Goal: Information Seeking & Learning: Learn about a topic

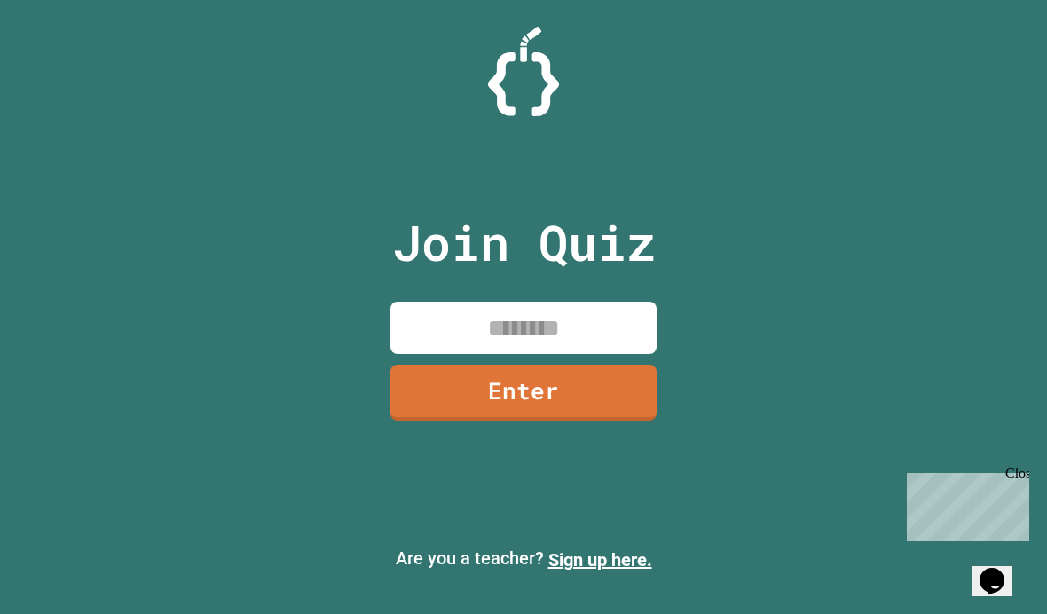
click at [573, 354] on input at bounding box center [523, 328] width 266 height 52
type input "********"
click at [589, 417] on link "Enter" at bounding box center [523, 393] width 266 height 56
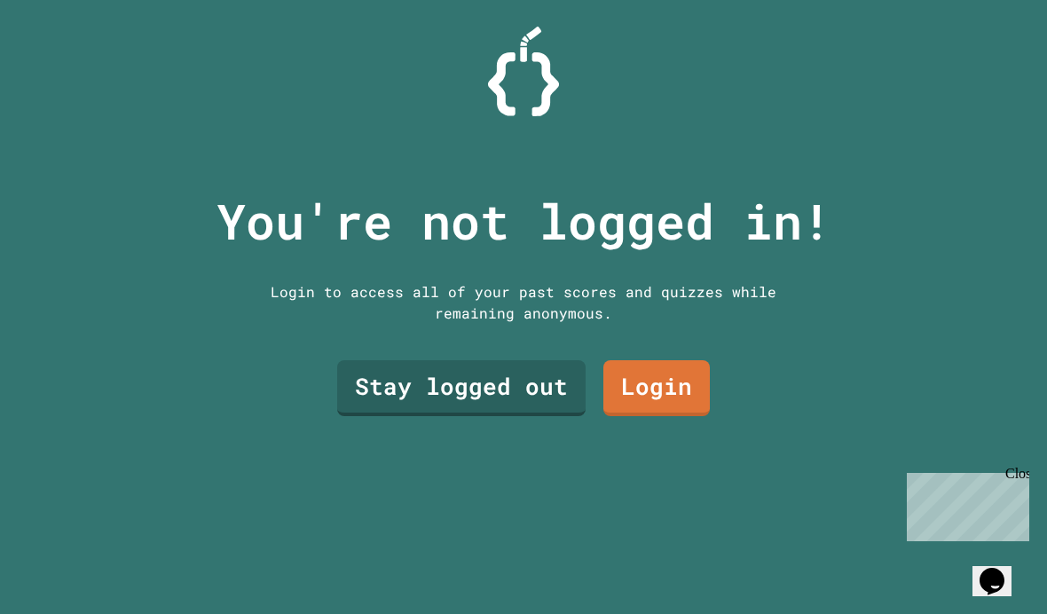
click at [524, 416] on link "Stay logged out" at bounding box center [461, 388] width 248 height 56
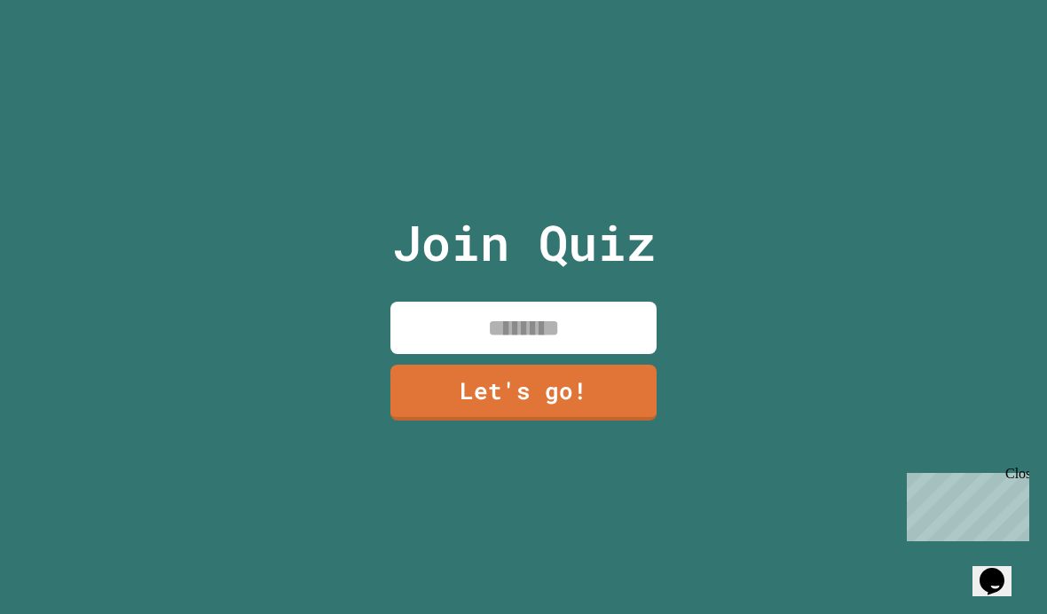
click at [626, 354] on input at bounding box center [523, 328] width 266 height 52
type input "**********"
click at [573, 420] on link "Let's go!" at bounding box center [523, 393] width 266 height 56
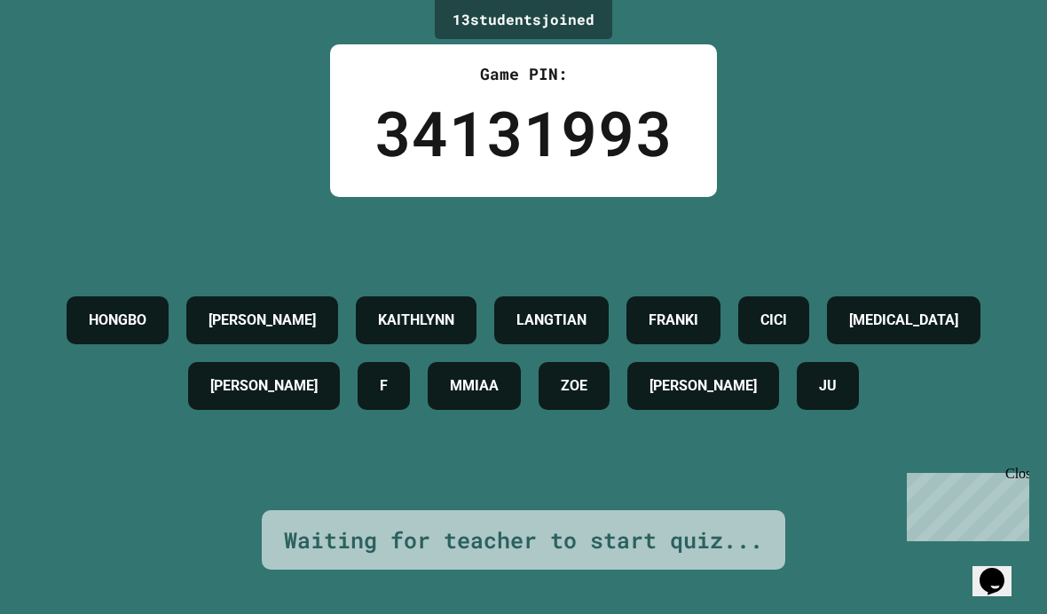
click at [1022, 461] on div "13 student s joined Game PIN: 34131993 [PERSON_NAME] [PERSON_NAME] [MEDICAL_DAT…" at bounding box center [523, 307] width 1047 height 614
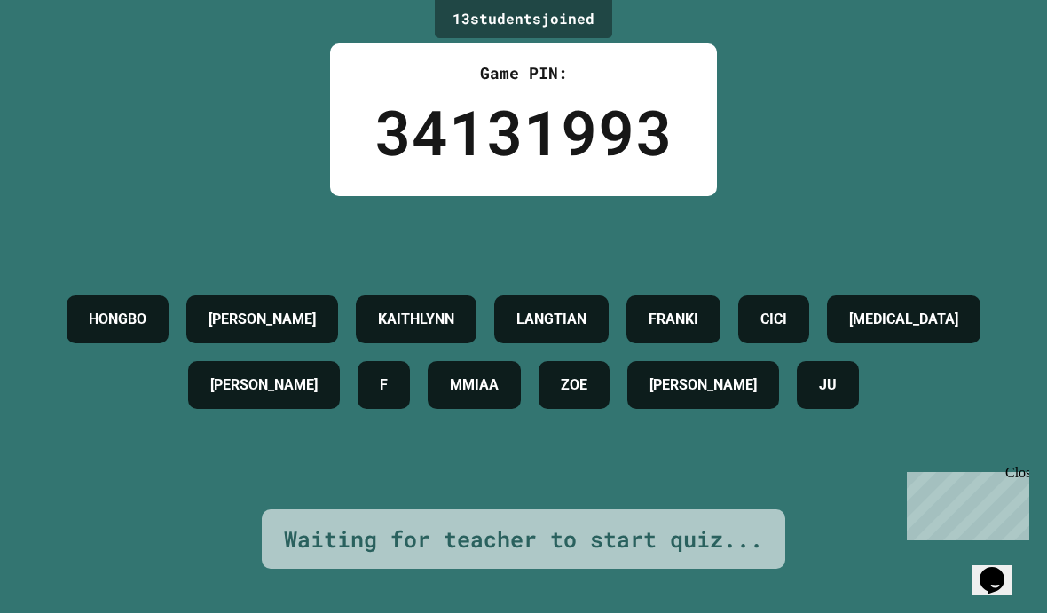
click at [1013, 477] on div "Close" at bounding box center [1016, 476] width 22 height 22
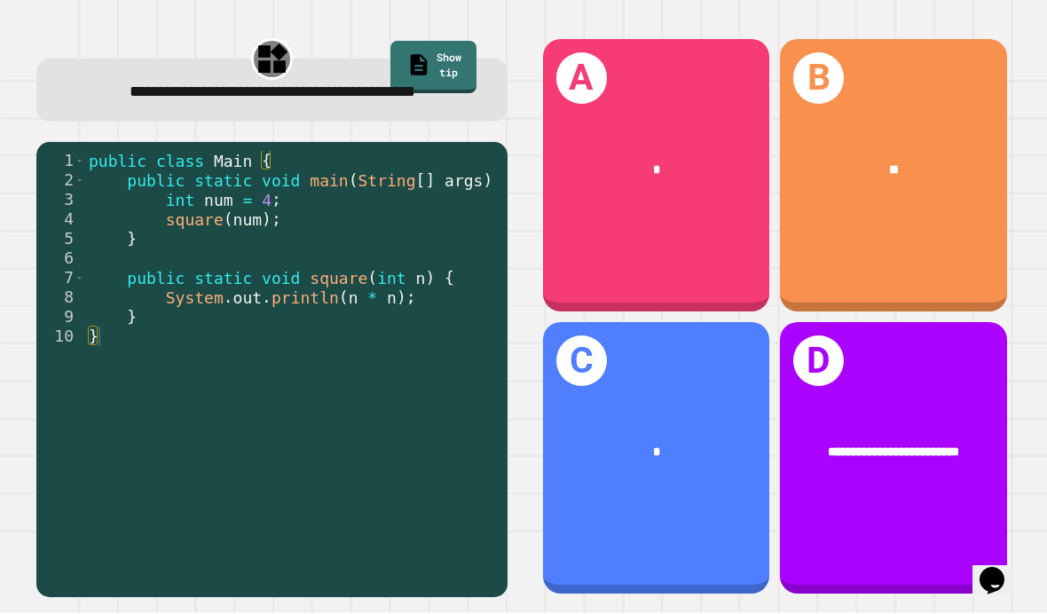
click at [947, 259] on div "B **" at bounding box center [893, 176] width 227 height 272
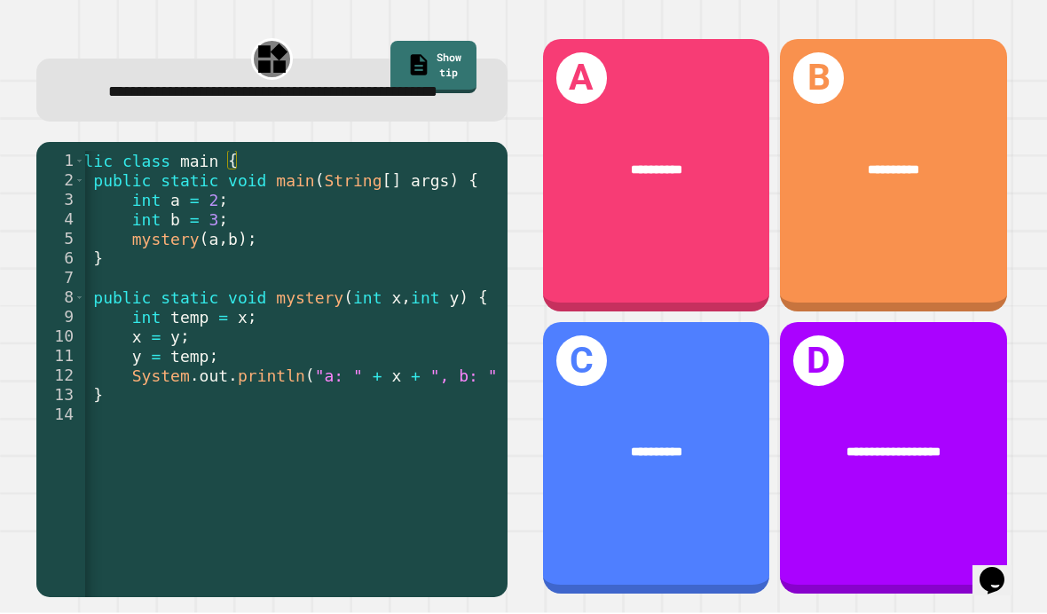
scroll to position [0, 32]
click at [708, 287] on div "**********" at bounding box center [656, 176] width 227 height 272
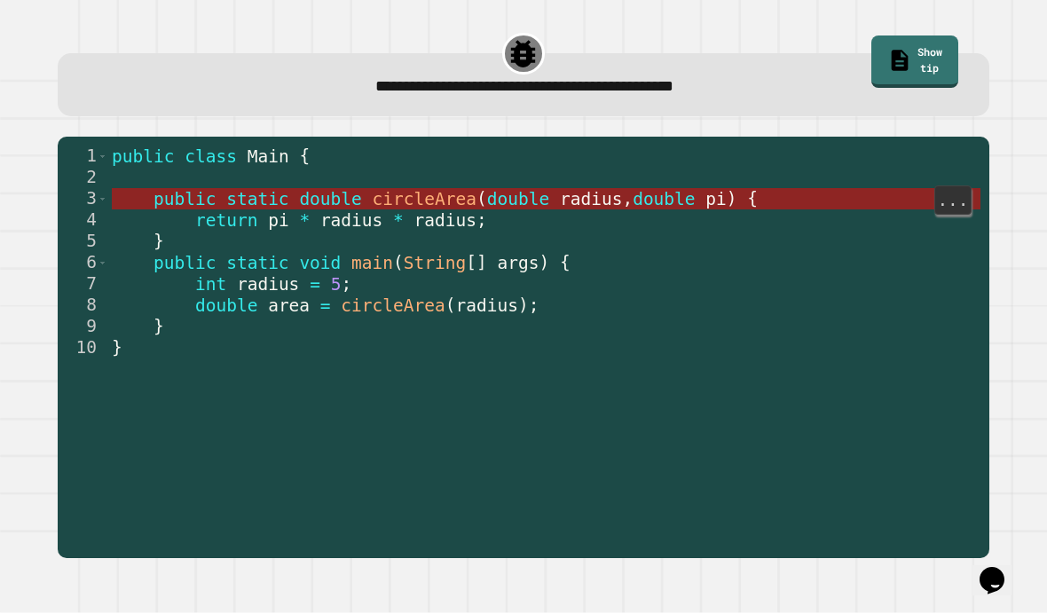
scroll to position [40, 0]
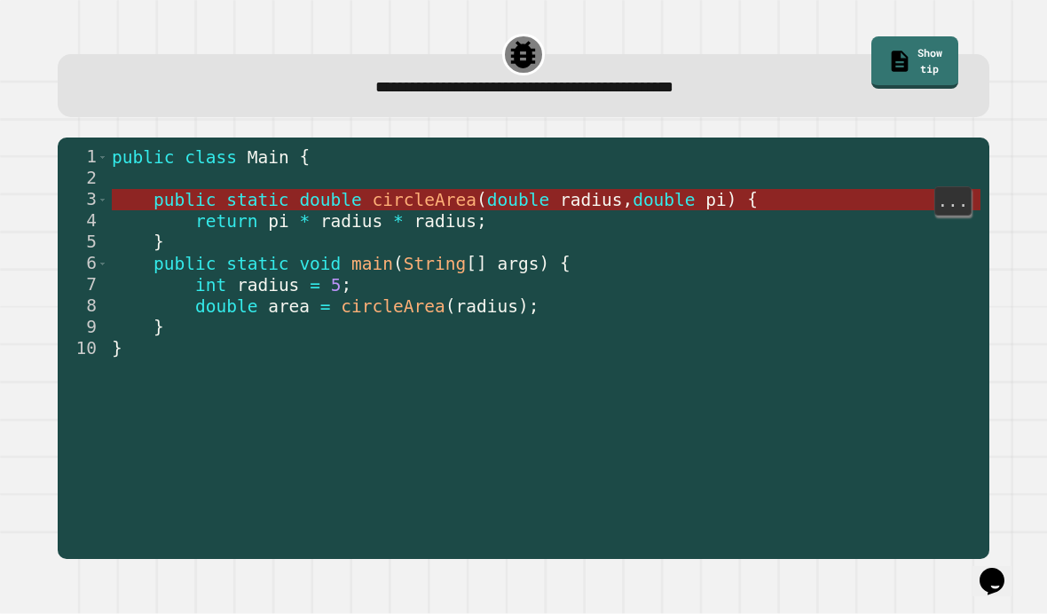
click at [537, 190] on span "double" at bounding box center [518, 200] width 62 height 20
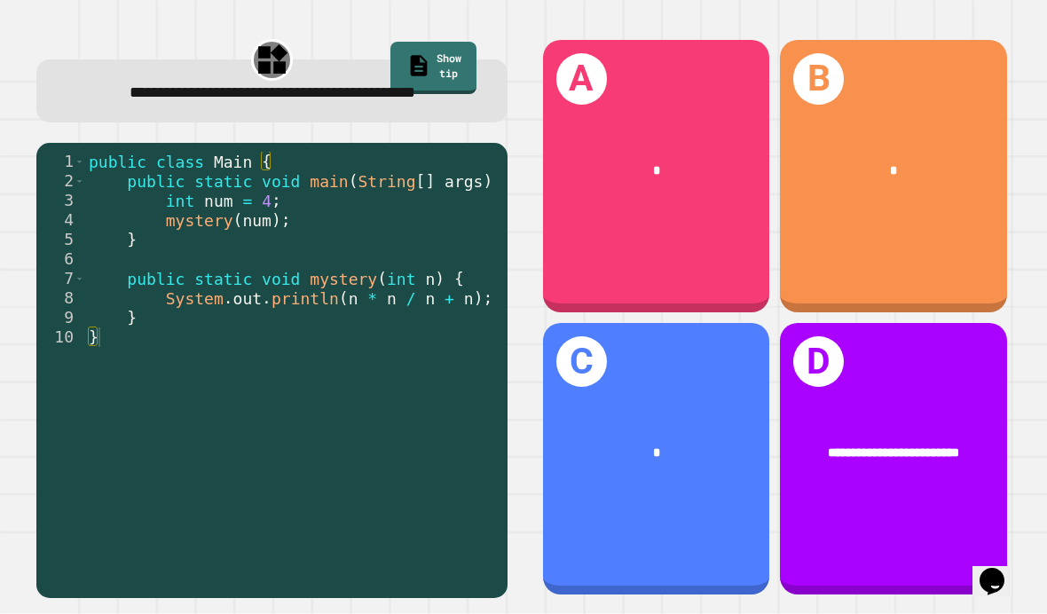
click at [708, 398] on div "C *" at bounding box center [656, 459] width 227 height 272
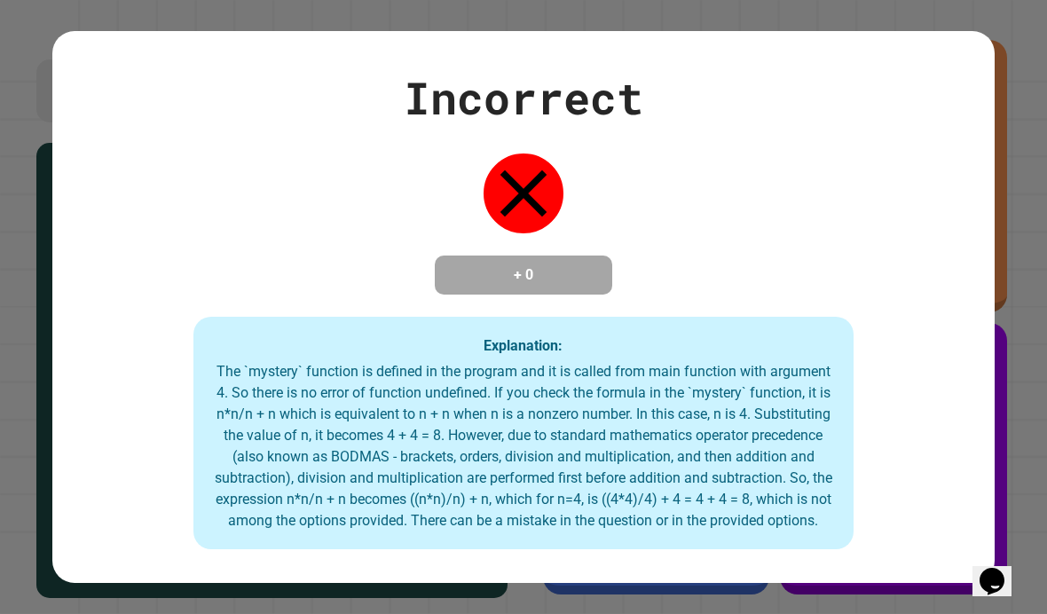
click at [1017, 215] on div "Incorrect + 0 Explanation: The `mystery` function is defined in the program and…" at bounding box center [523, 307] width 1047 height 614
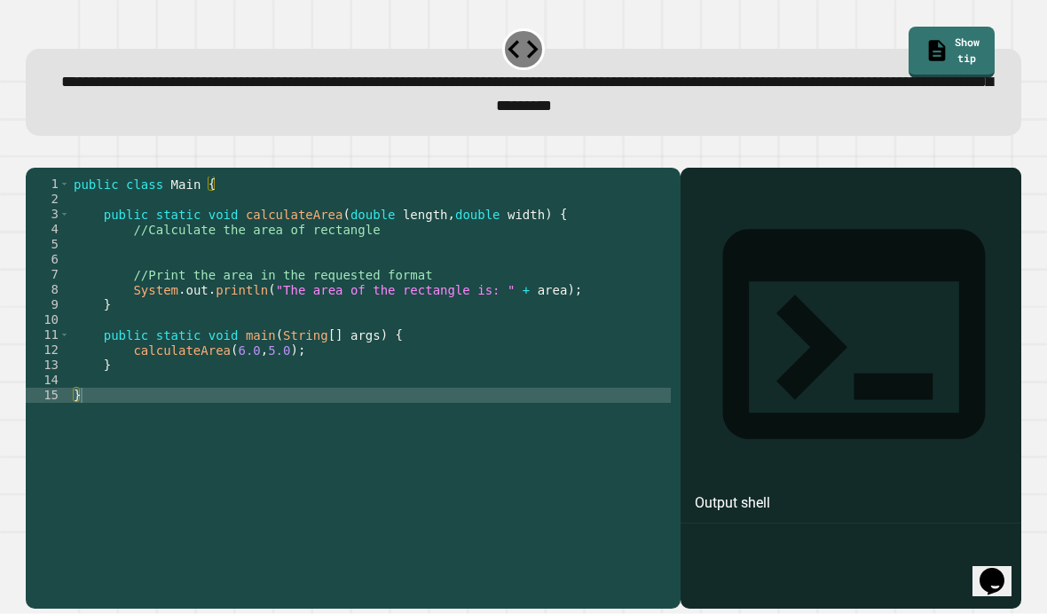
scroll to position [30, 0]
click at [347, 372] on div "public class Main { public static void calculateArea ( double length , double w…" at bounding box center [370, 410] width 601 height 467
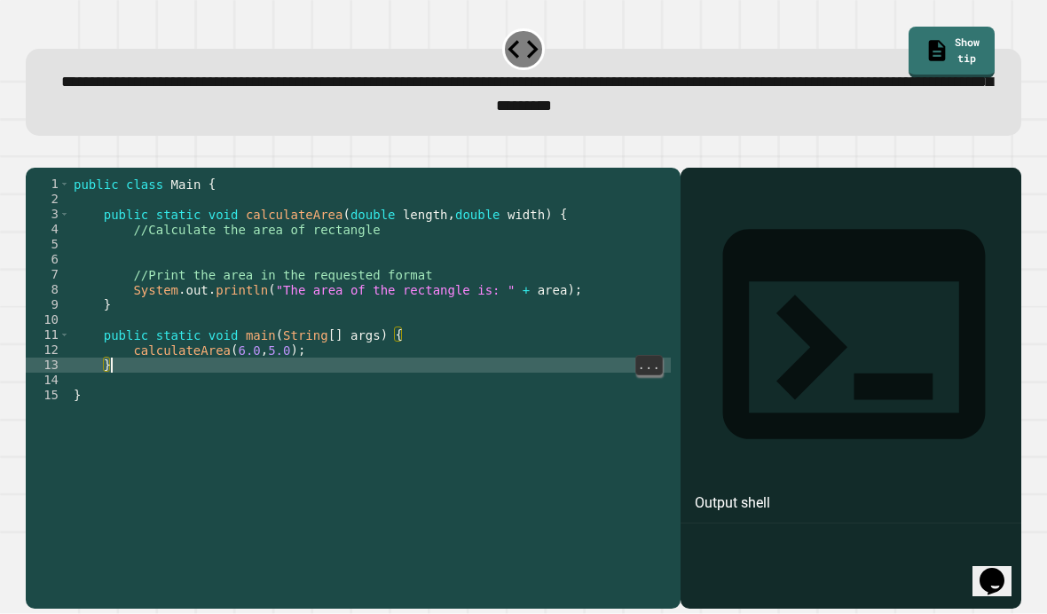
click at [759, 256] on div at bounding box center [850, 414] width 323 height 390
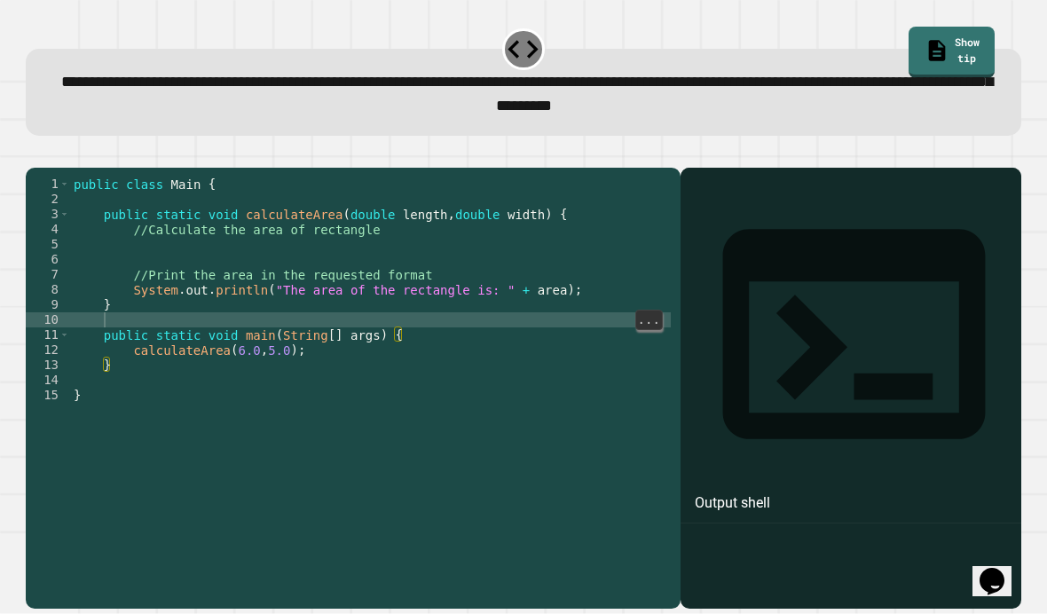
click at [449, 317] on div "public class Main { public static void calculateArea ( double length , double w…" at bounding box center [370, 410] width 601 height 467
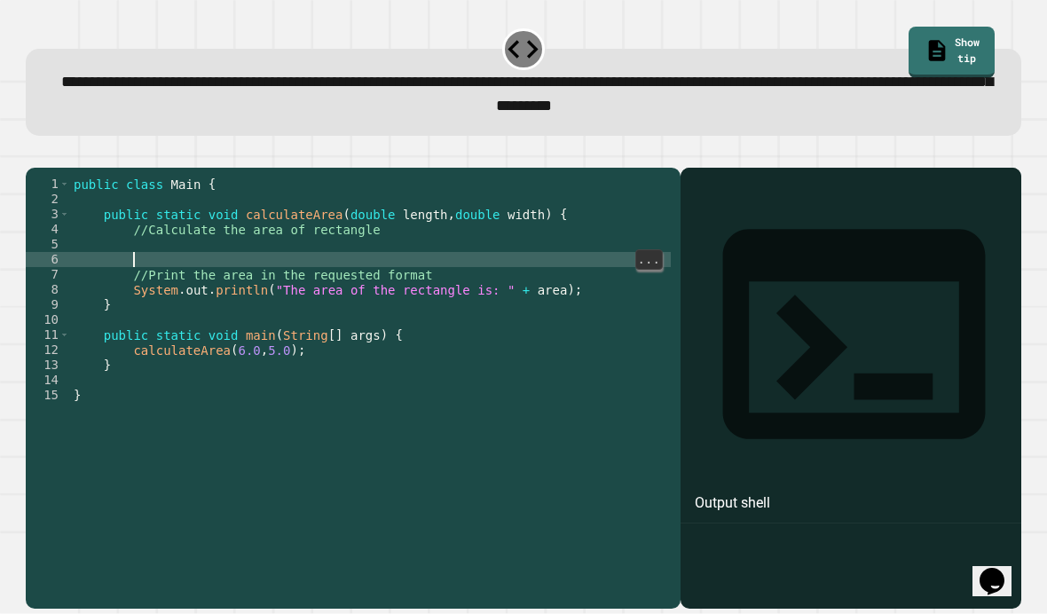
click at [471, 255] on div "public class Main { public static void calculateArea ( double length , double w…" at bounding box center [370, 410] width 601 height 467
click at [444, 240] on div "public class Main { public static void calculateArea ( double length , double w…" at bounding box center [370, 410] width 601 height 467
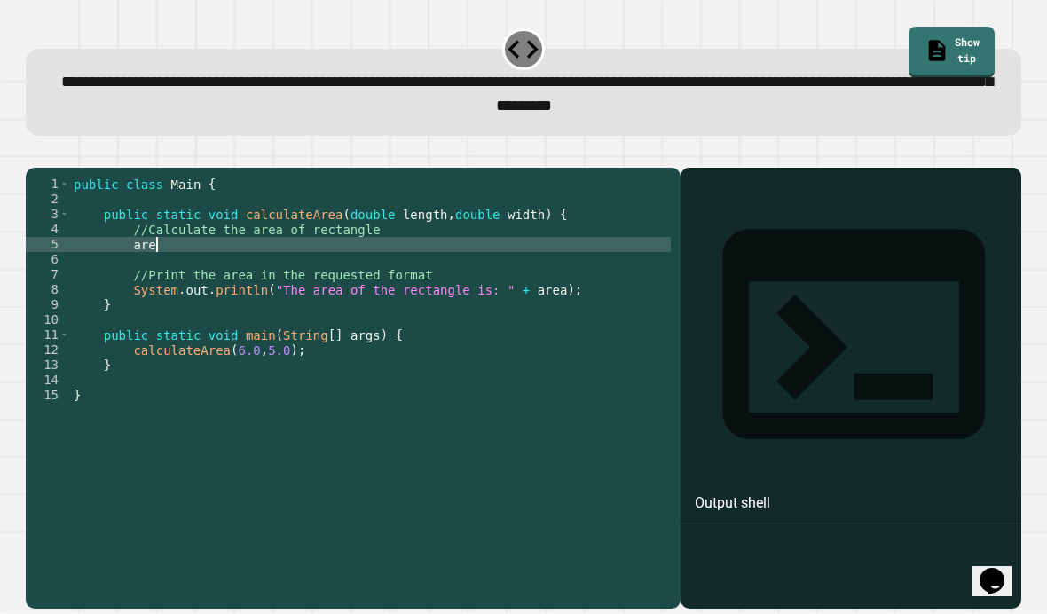
type textarea "*"
type textarea "**********"
click at [35, 153] on icon "button" at bounding box center [35, 153] width 0 height 0
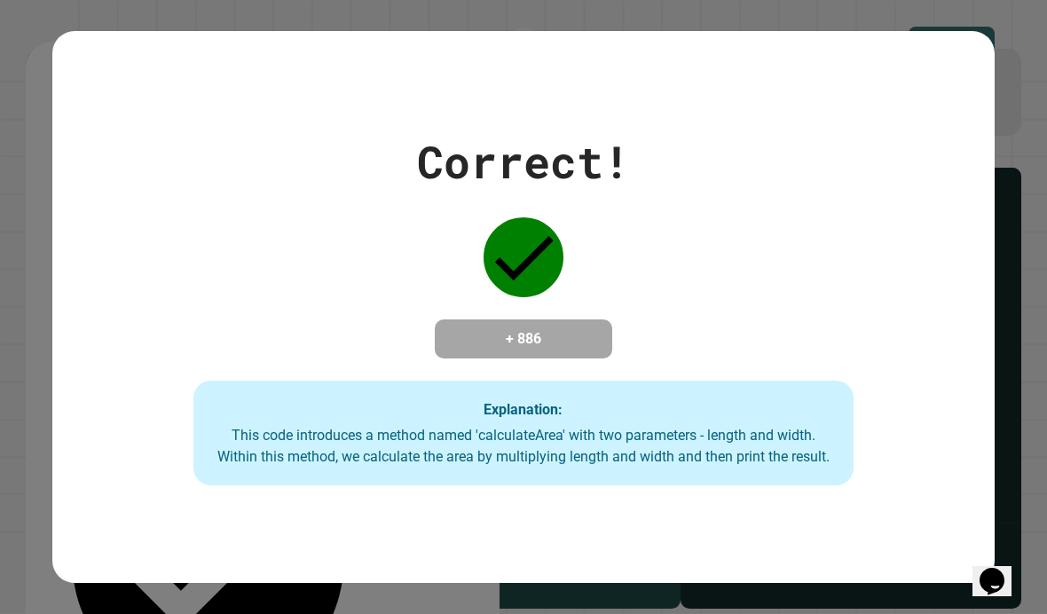
click at [34, 294] on div "Correct! + 886 Explanation: This code introduces a method named 'calculateArea'…" at bounding box center [523, 307] width 1047 height 614
click at [1017, 246] on div "Correct! + 886 Explanation: This code introduces a method named 'calculateArea'…" at bounding box center [523, 307] width 1047 height 614
click at [1041, 225] on div "Correct! + 886 Explanation: This code introduces a method named 'calculateArea'…" at bounding box center [523, 307] width 1047 height 614
click at [1037, 223] on div "Correct! + 886 Explanation: This code introduces a method named 'calculateArea'…" at bounding box center [523, 307] width 1047 height 614
click at [34, 379] on div "Correct! + 886 Explanation: This code introduces a method named 'calculateArea'…" at bounding box center [523, 307] width 1047 height 614
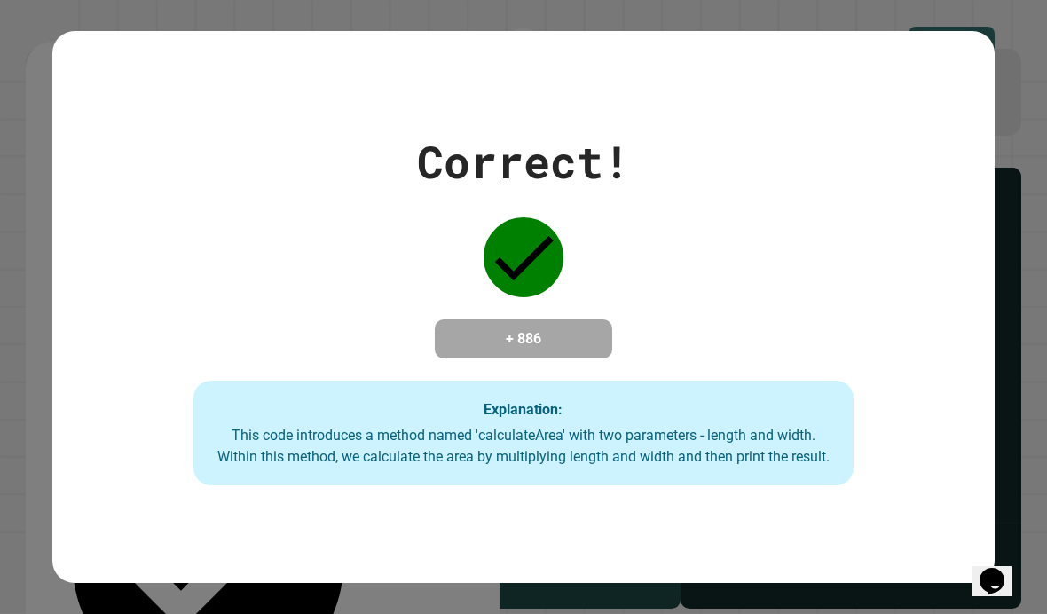
click at [33, 378] on div "Correct! + 886 Explanation: This code introduces a method named 'calculateArea'…" at bounding box center [523, 307] width 1047 height 614
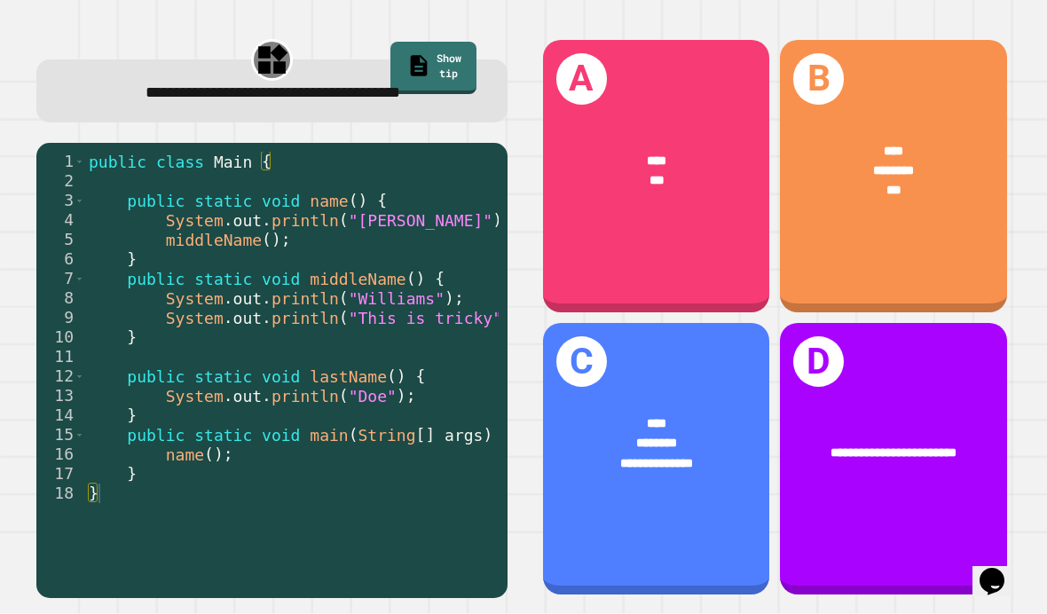
click at [724, 434] on div "****" at bounding box center [657, 424] width 176 height 20
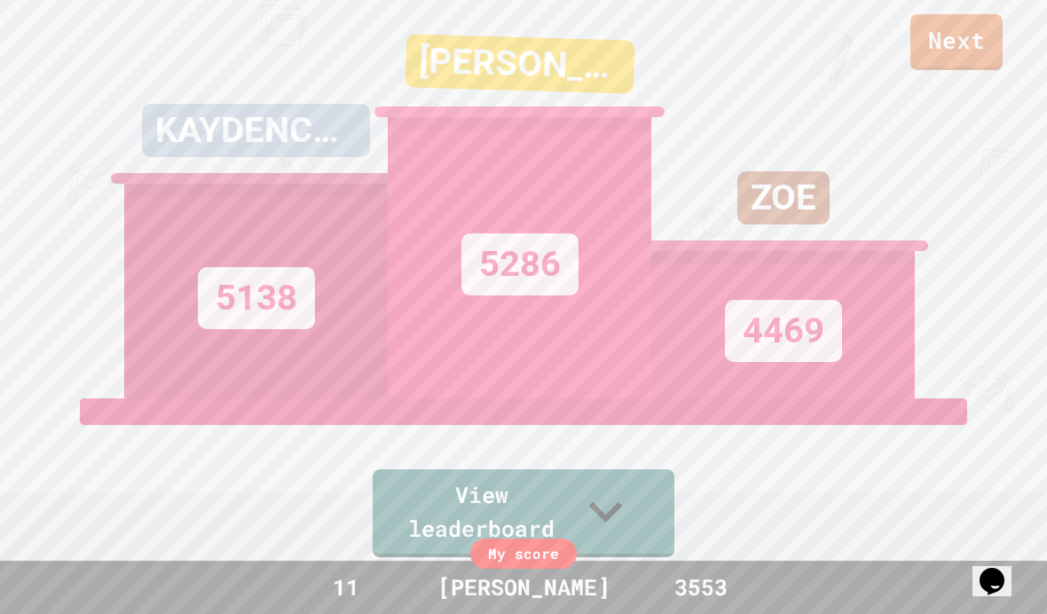
click at [556, 93] on div "[PERSON_NAME]" at bounding box center [520, 63] width 230 height 59
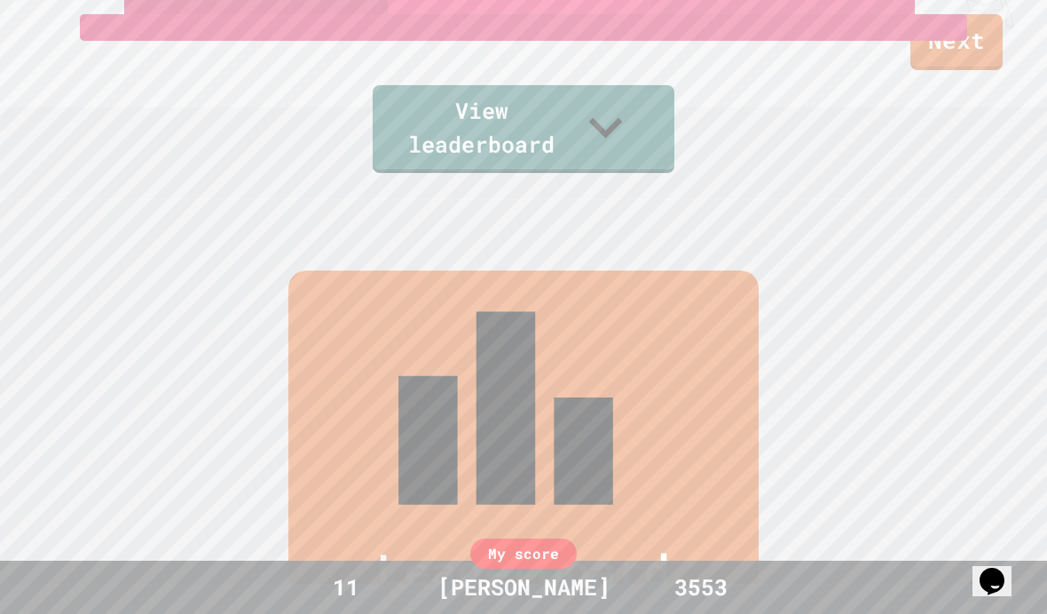
click at [611, 173] on link "View leaderboard" at bounding box center [524, 129] width 302 height 88
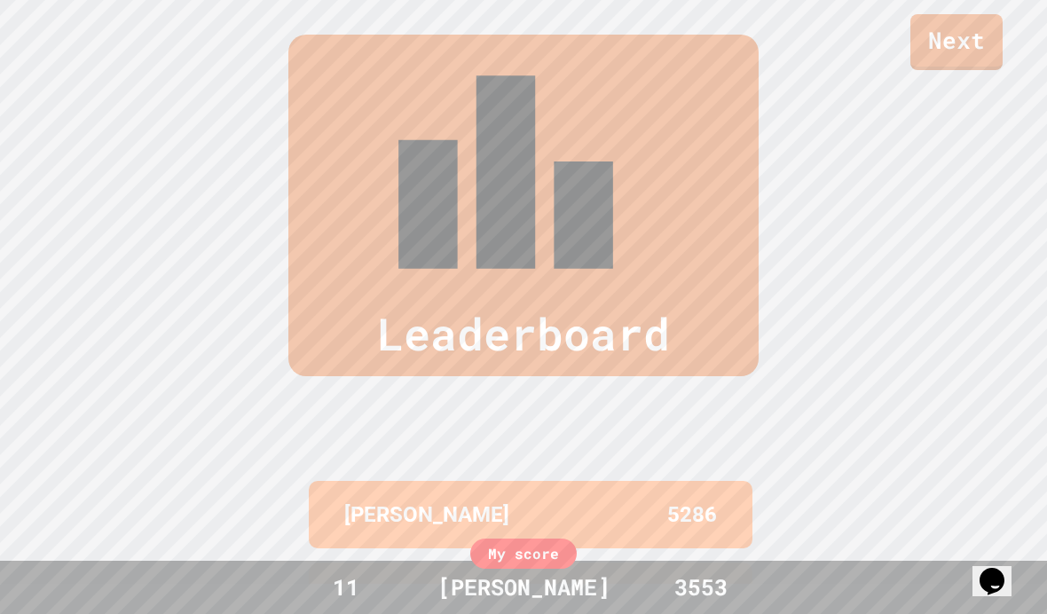
click at [610, 190] on div "Leaderboard ETHAN 5286 KAYDENCRUZ 5138 ZOE 4469 FRANKI 4335 YYEVAN 4277 My scor…" at bounding box center [523, 458] width 1047 height 989
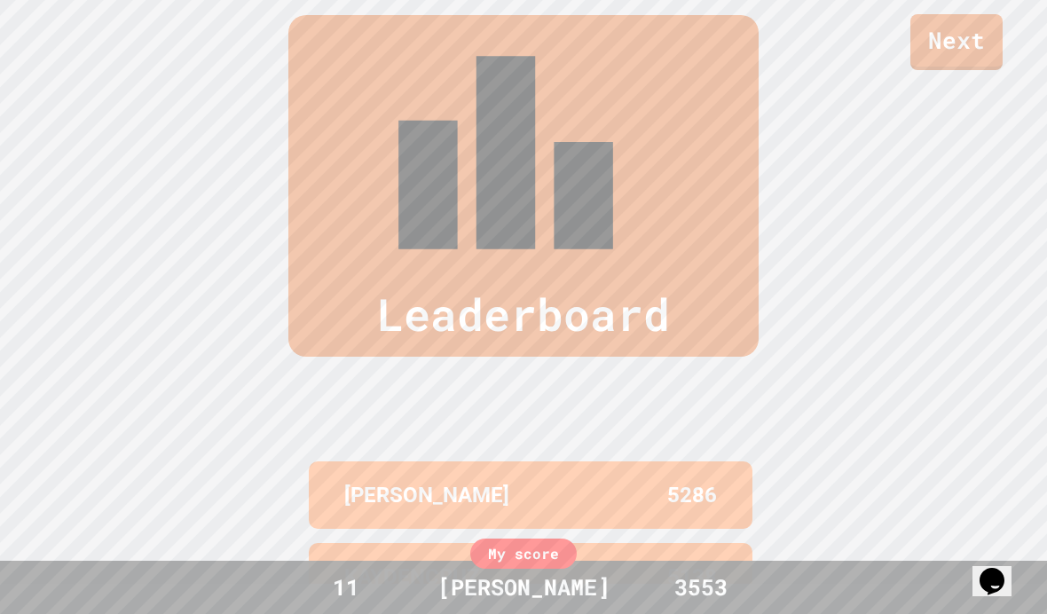
click at [687, 131] on div "Leaderboard" at bounding box center [523, 186] width 470 height 342
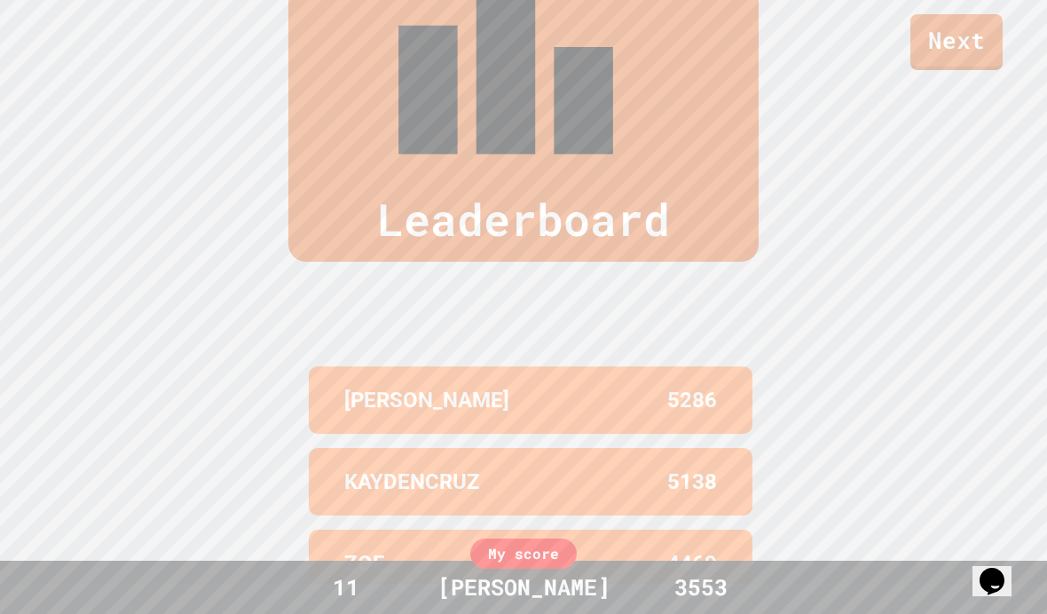
click at [972, 55] on link "Next" at bounding box center [956, 42] width 92 height 56
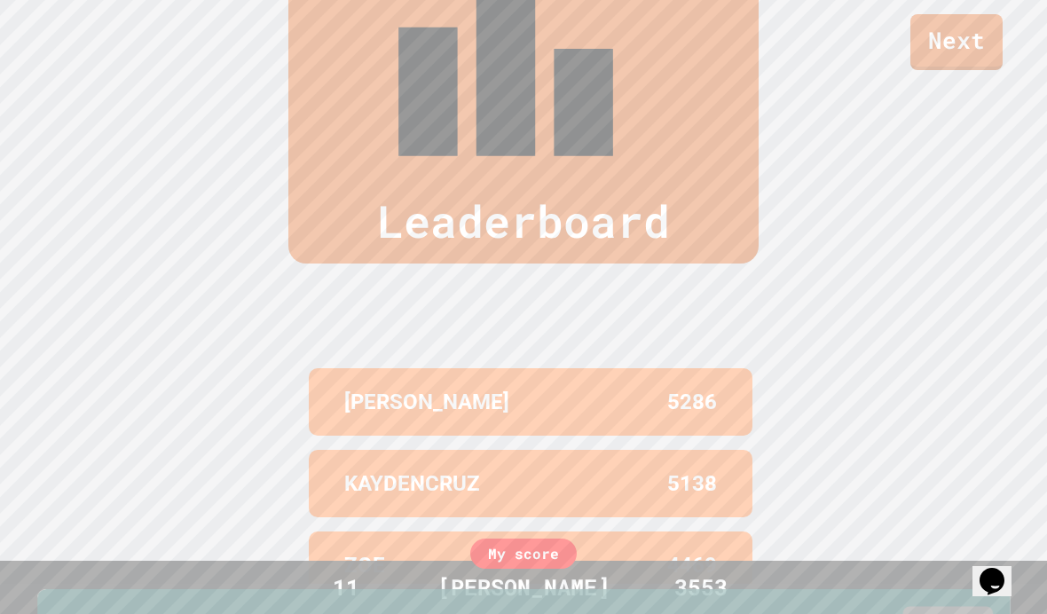
scroll to position [732, 0]
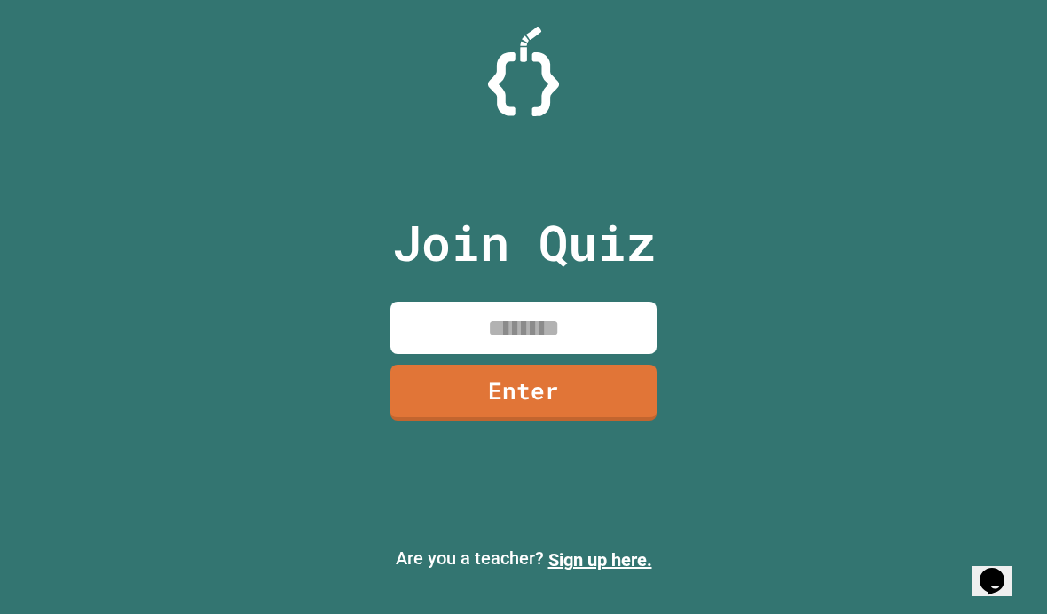
click at [607, 337] on input at bounding box center [523, 328] width 266 height 52
type input "********"
click at [622, 391] on link "Enter" at bounding box center [523, 393] width 266 height 56
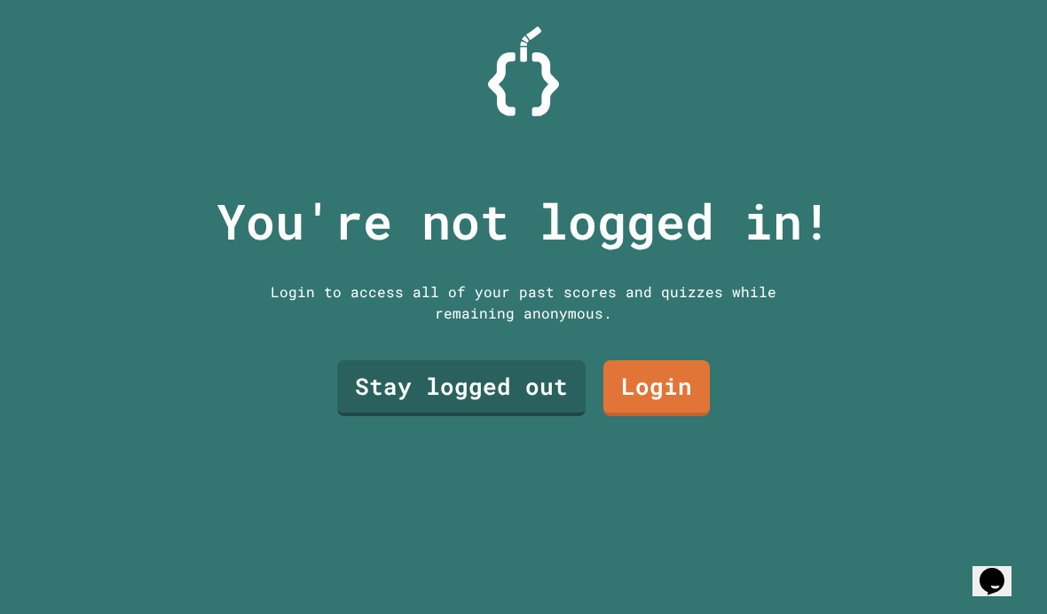
click at [551, 388] on link "Stay logged out" at bounding box center [461, 388] width 248 height 56
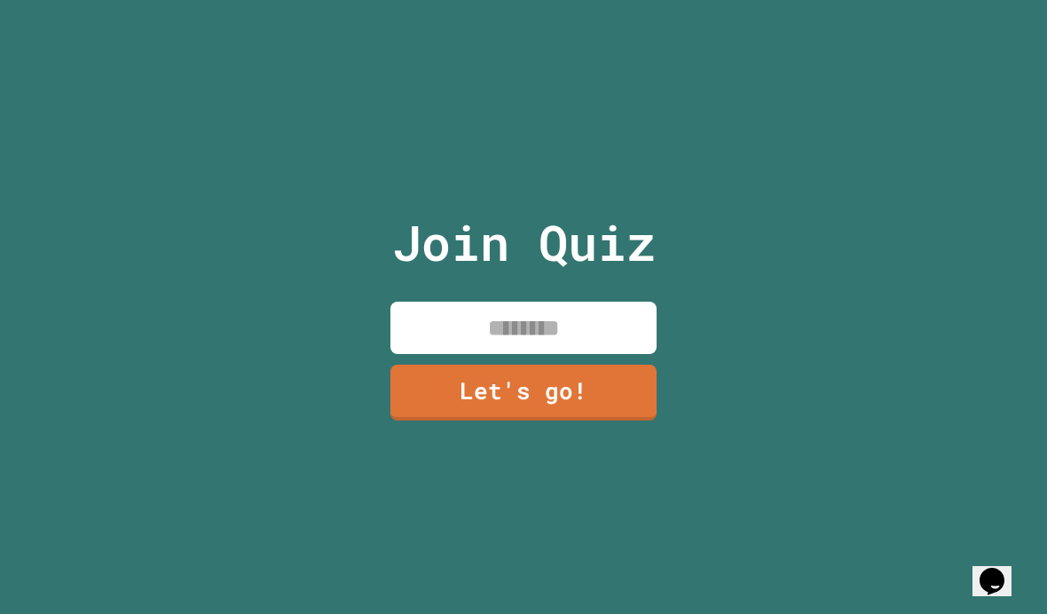
click at [610, 332] on input at bounding box center [523, 328] width 266 height 52
type input "*******"
click at [612, 396] on link "Let's go!" at bounding box center [523, 393] width 266 height 56
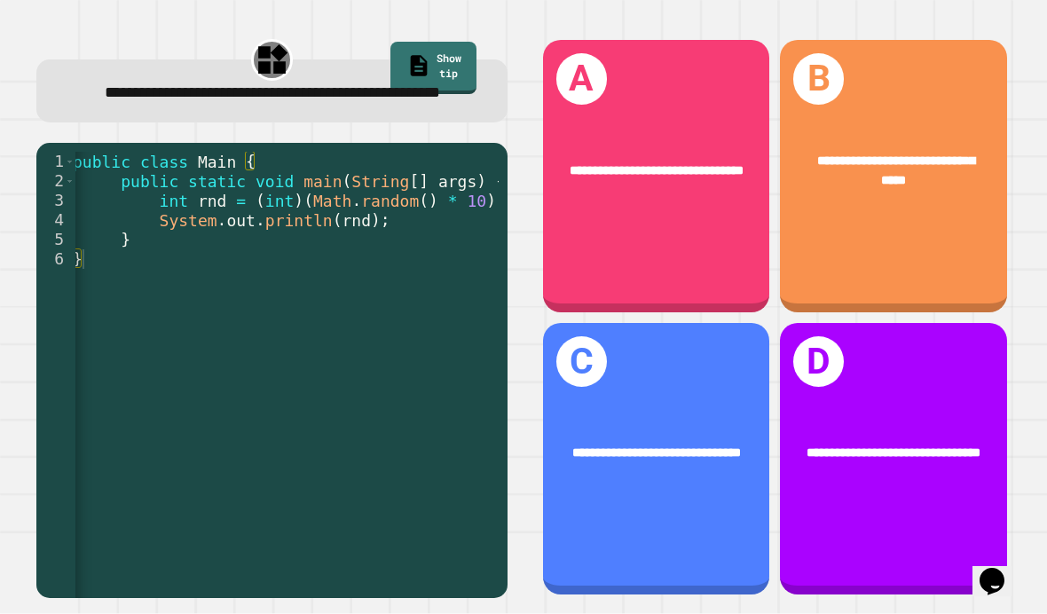
scroll to position [0, 9]
click at [714, 395] on div "**********" at bounding box center [656, 459] width 227 height 272
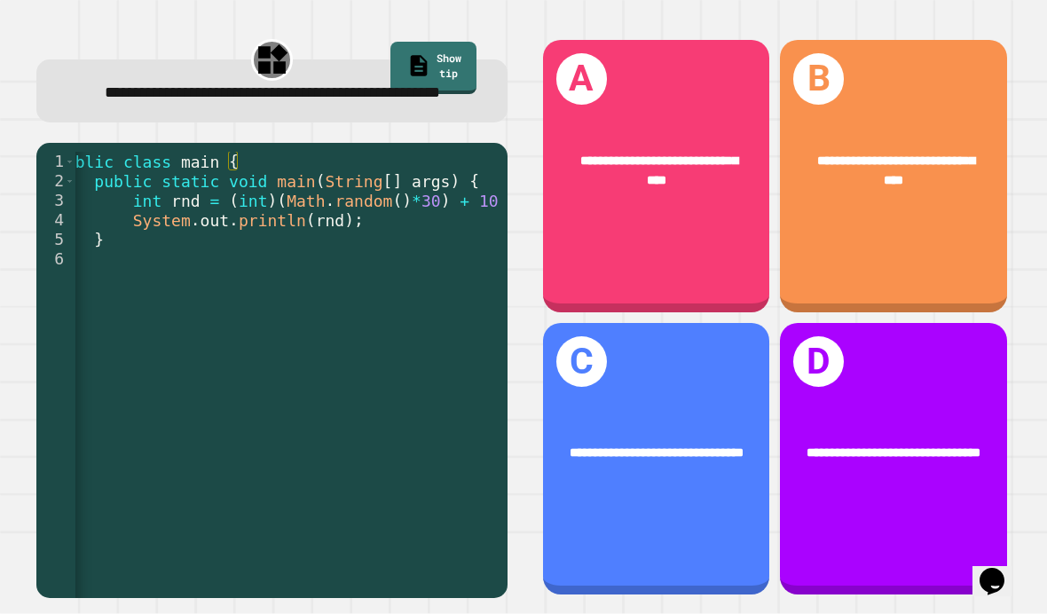
scroll to position [0, 33]
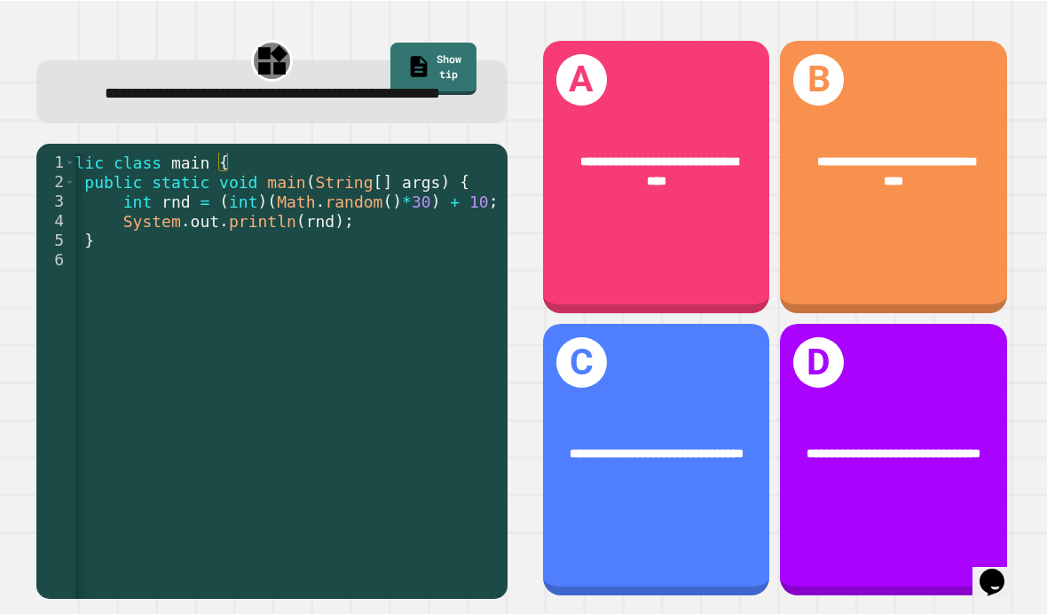
click at [145, 277] on div "public class main { public static void main ( String [ ] args ) { int rnd = ( i…" at bounding box center [272, 396] width 459 height 488
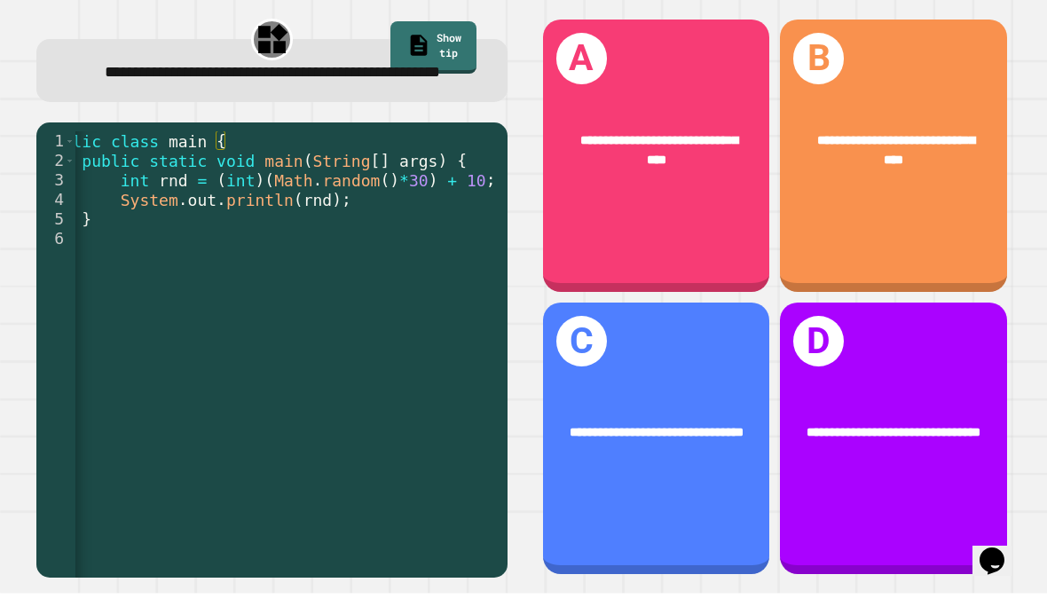
scroll to position [51, 0]
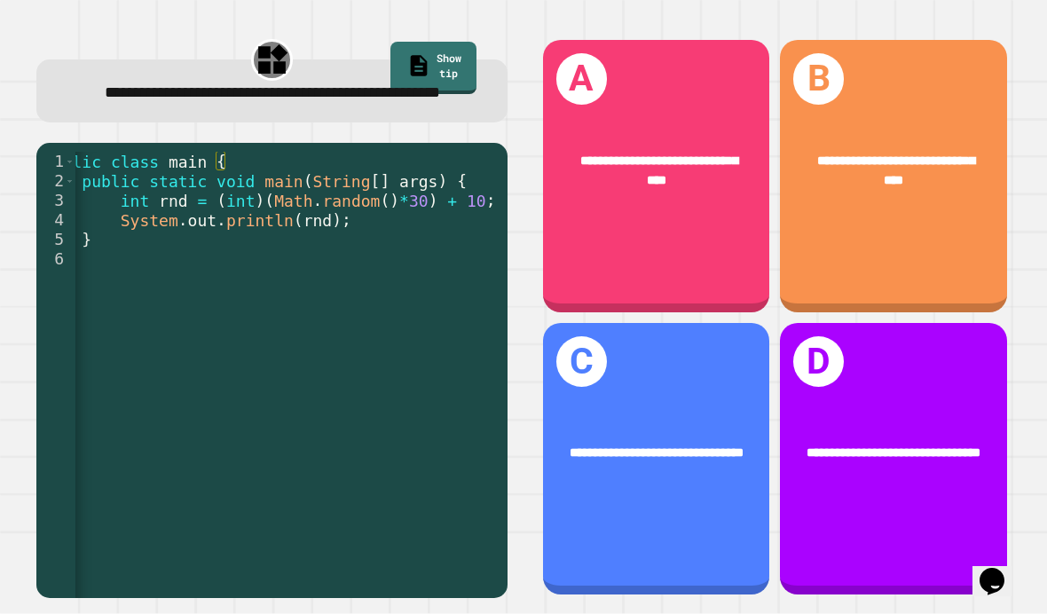
click at [872, 204] on div "**********" at bounding box center [893, 176] width 227 height 272
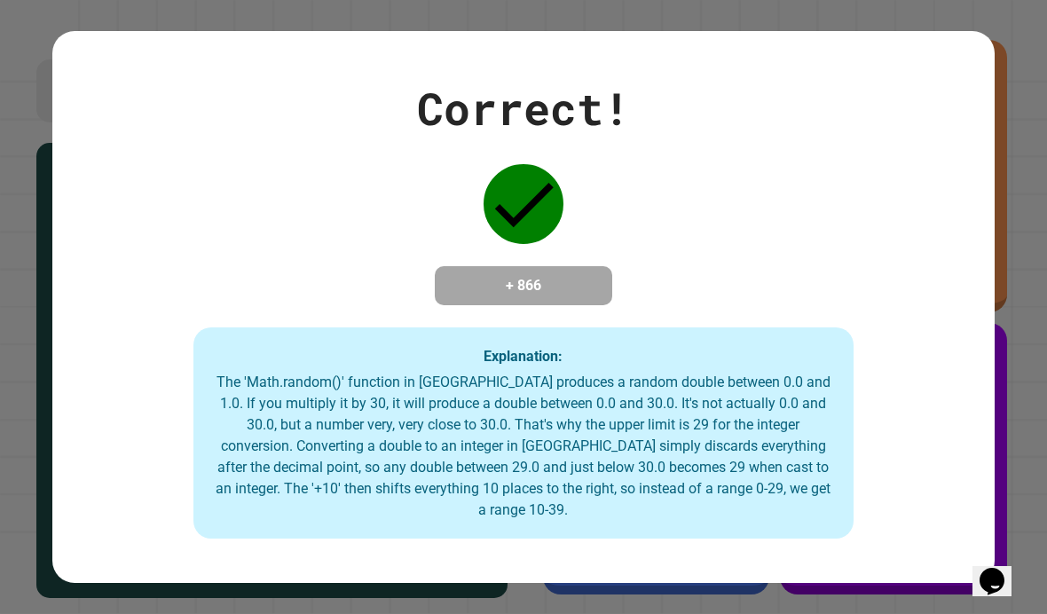
click at [1026, 226] on div "Correct! + 866 Explanation: The 'Math.random()' function in [GEOGRAPHIC_DATA] p…" at bounding box center [523, 307] width 1047 height 614
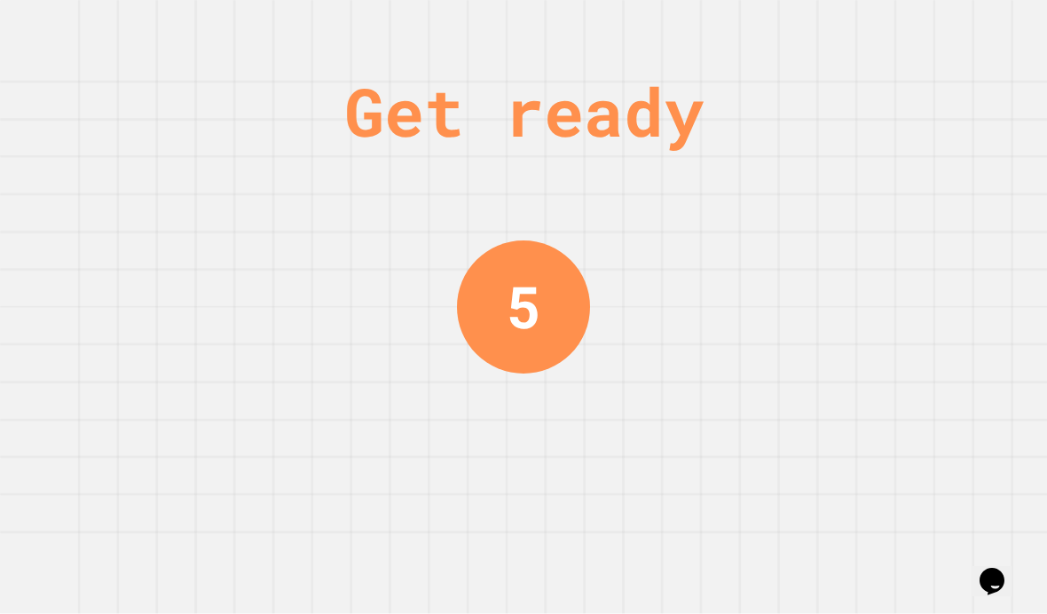
scroll to position [0, 0]
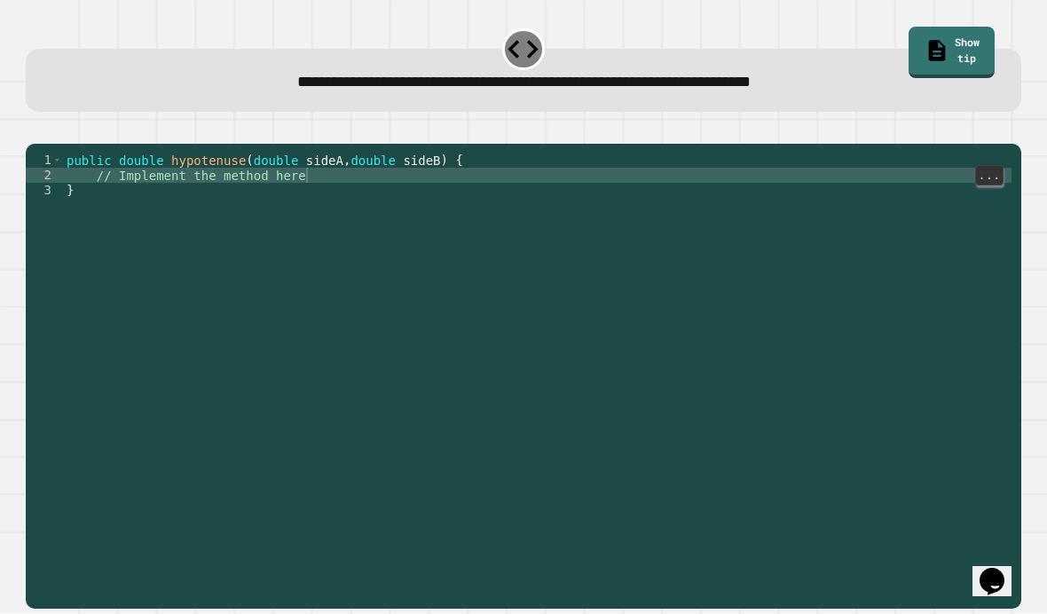
click at [355, 204] on div "public double hypotenuse ( double sideA , double sideB ) { // Implement the met…" at bounding box center [537, 402] width 948 height 498
type textarea "**********"
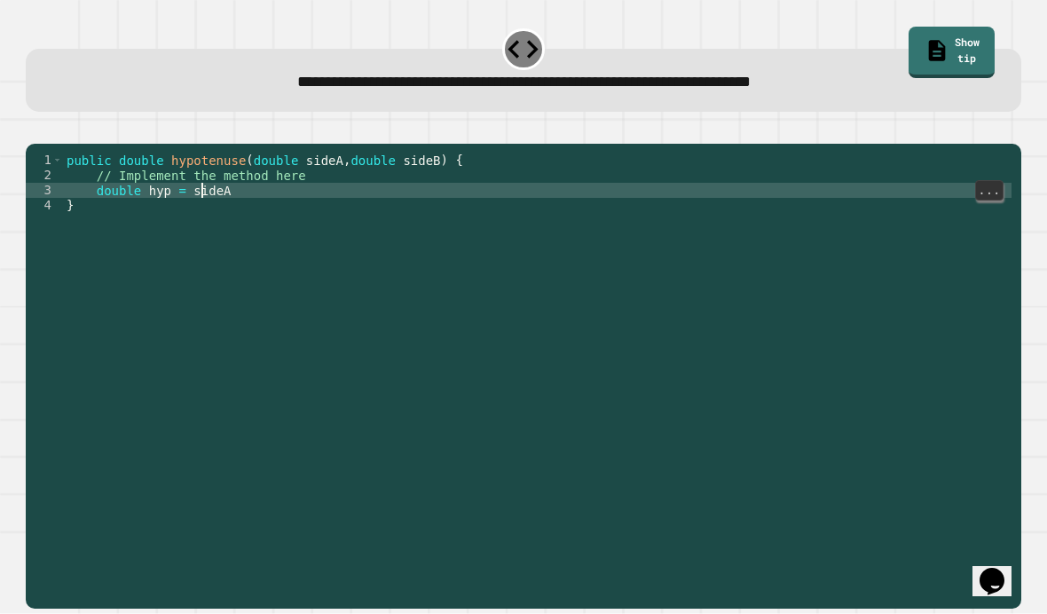
click at [201, 218] on div "public double hypotenuse ( double sideA , double sideB ) { // Implement the met…" at bounding box center [537, 402] width 948 height 498
type textarea "**********"
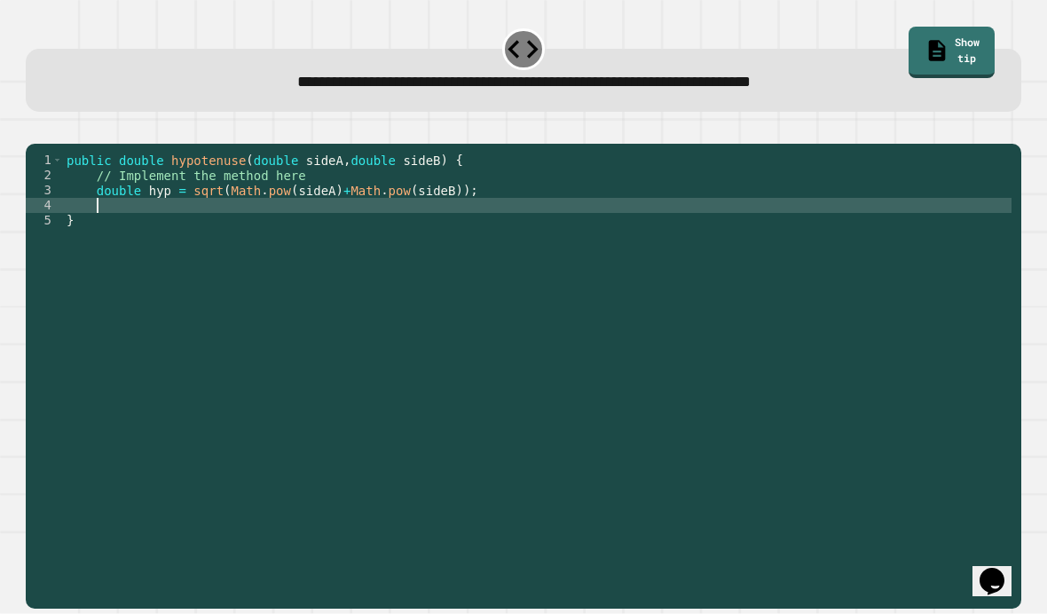
scroll to position [0, 0]
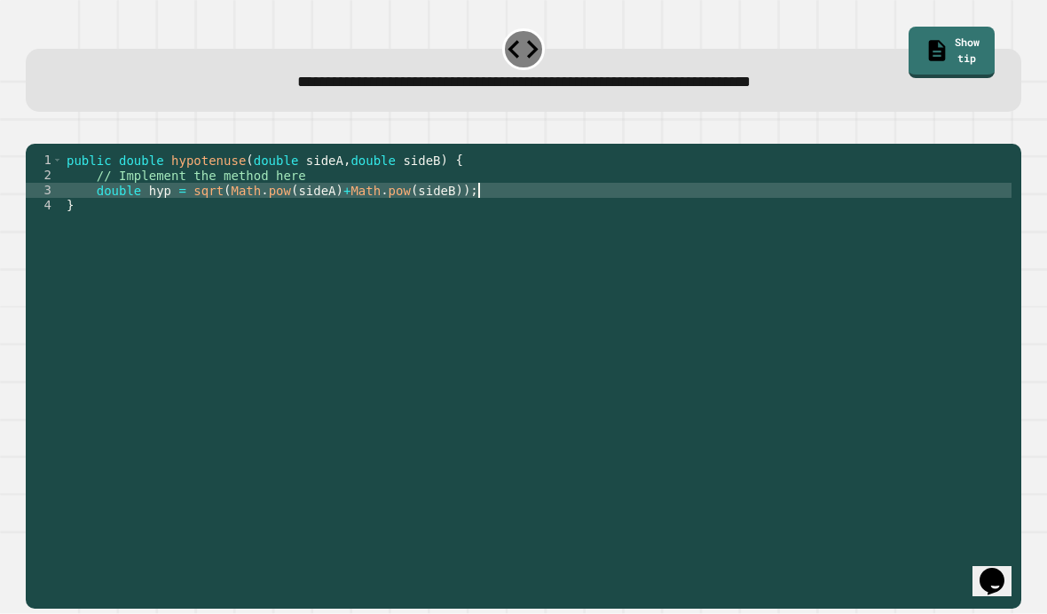
click at [35, 129] on button "button" at bounding box center [35, 129] width 0 height 0
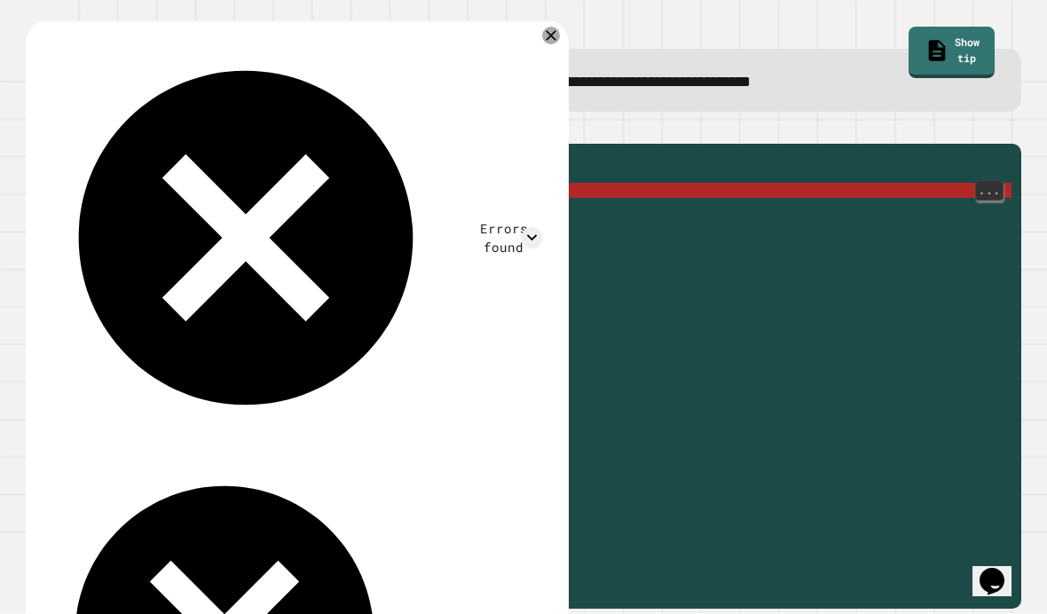
click at [560, 43] on icon at bounding box center [551, 36] width 18 height 18
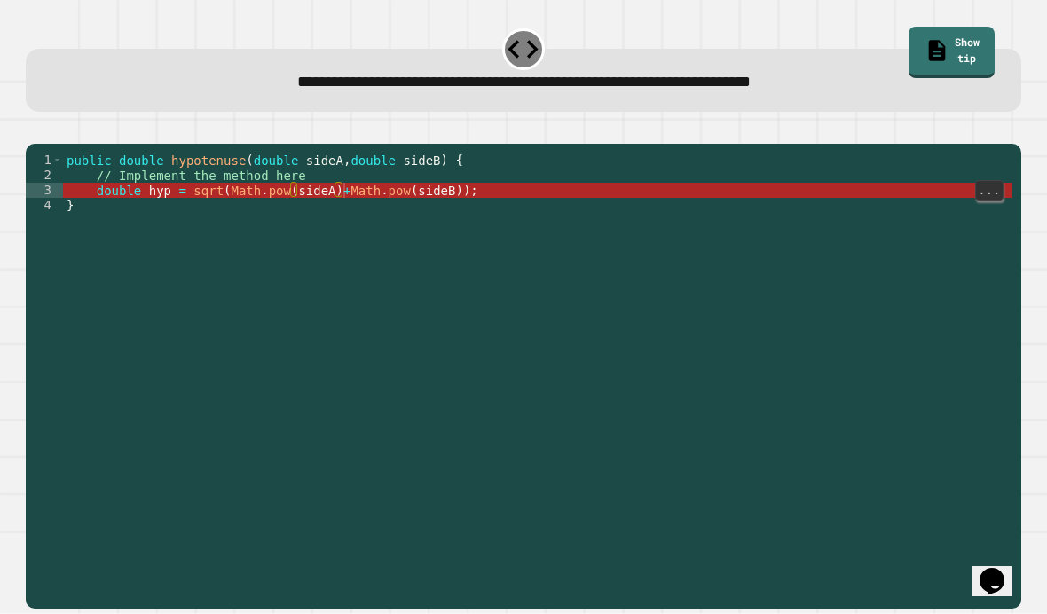
click at [240, 219] on div "public double hypotenuse ( double sideA , double sideB ) { // Implement the met…" at bounding box center [537, 402] width 948 height 498
click at [338, 221] on div "public double hypotenuse ( double sideA , double sideB ) { // Implement the met…" at bounding box center [537, 402] width 948 height 498
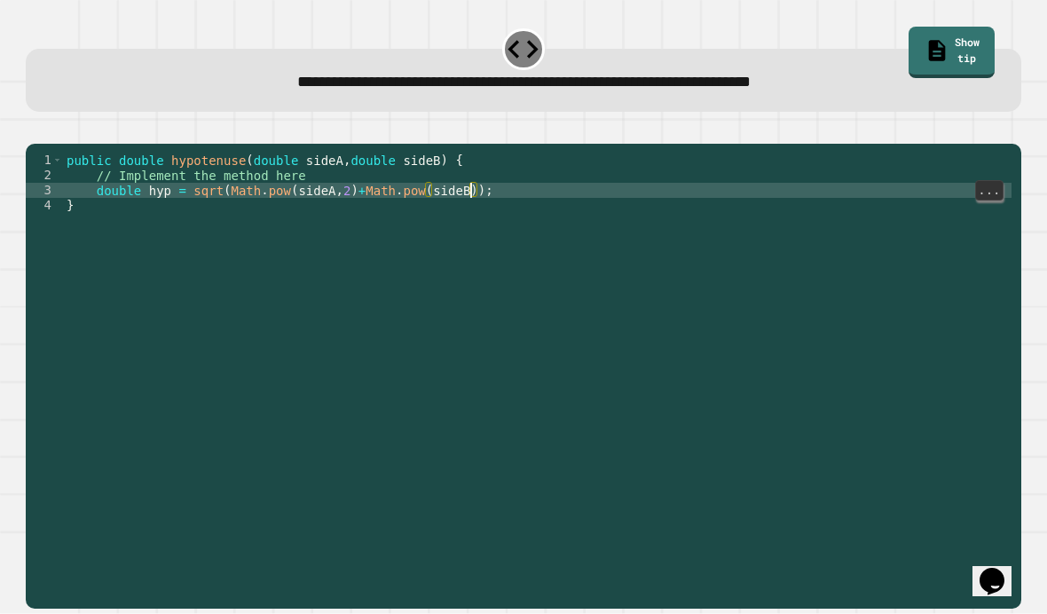
scroll to position [0, 30]
click at [35, 129] on icon "button" at bounding box center [35, 129] width 0 height 0
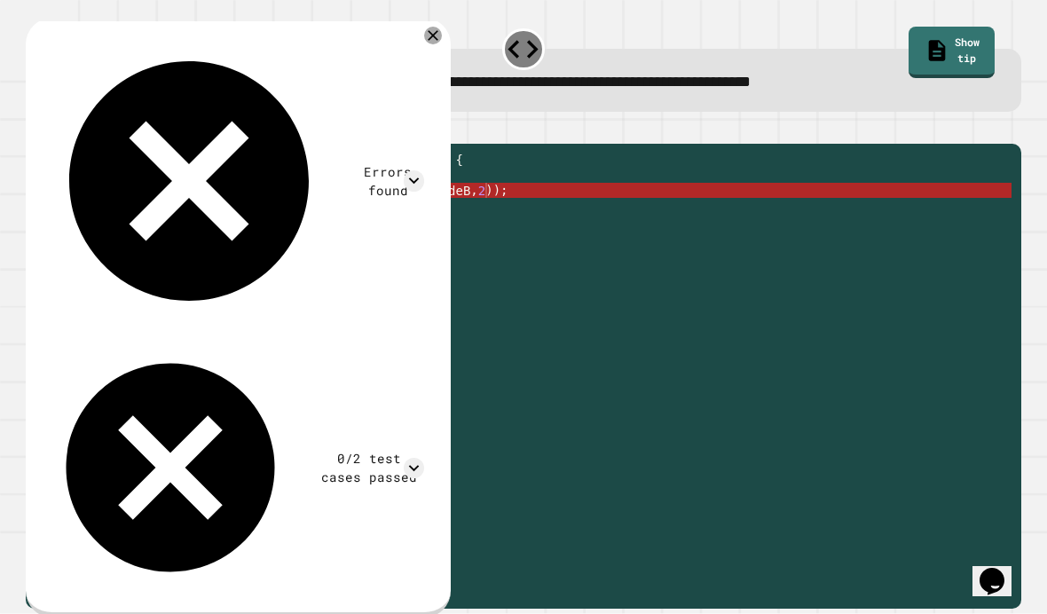
click at [192, 222] on div "public double hypotenuse ( double sideA , double sideB ) { // Implement the met…" at bounding box center [537, 402] width 948 height 498
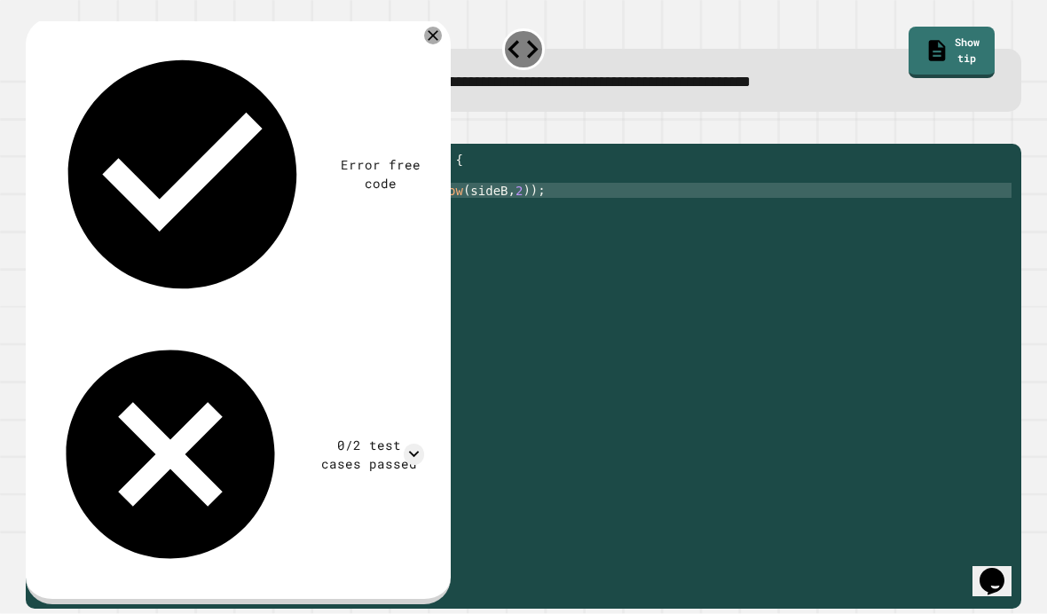
scroll to position [0, 12]
click at [51, 144] on icon "button" at bounding box center [47, 139] width 10 height 12
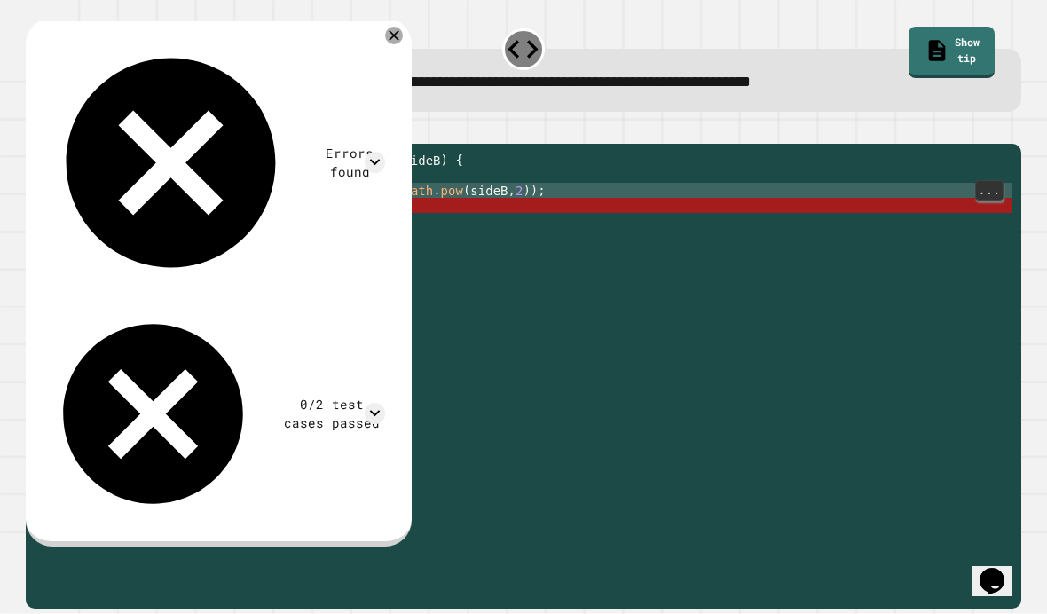
click at [221, 211] on div "public double hypotenuse ( double sideA , double sideB ) { // Implement the met…" at bounding box center [537, 402] width 948 height 498
click at [403, 33] on div at bounding box center [394, 36] width 18 height 18
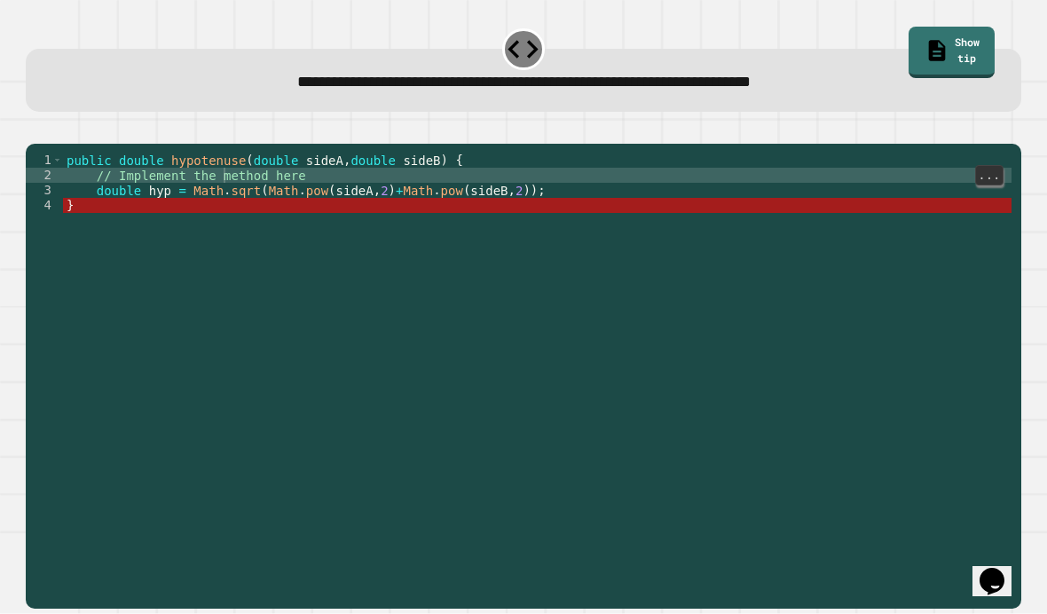
click at [223, 208] on div "public double hypotenuse ( double sideA , double sideB ) { // Implement the met…" at bounding box center [537, 402] width 948 height 498
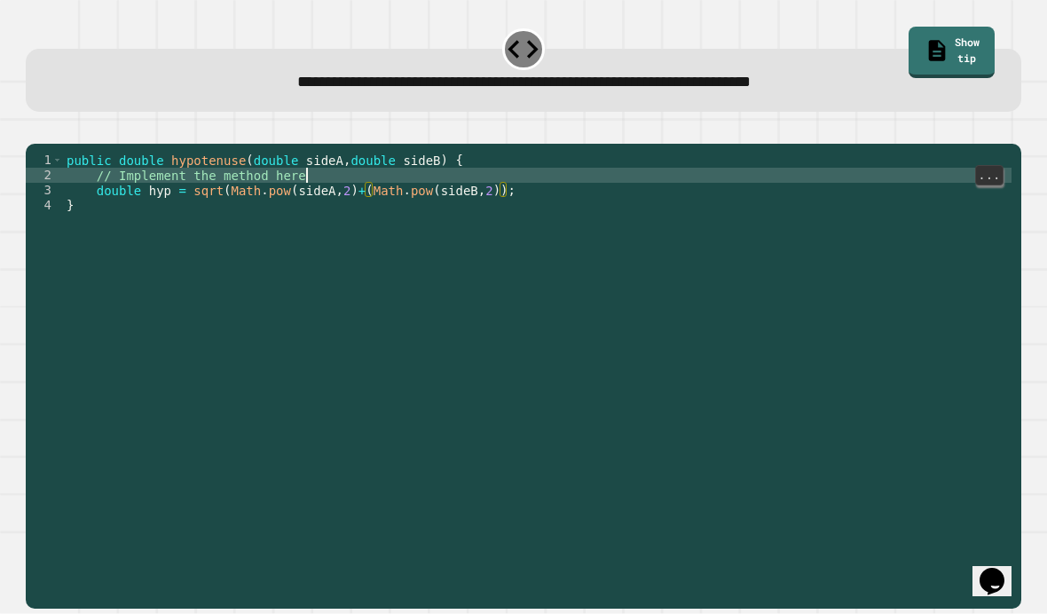
scroll to position [0, 16]
click at [497, 211] on div "public double hypotenuse ( double sideA , double sideB ) { // Implement the met…" at bounding box center [537, 402] width 948 height 498
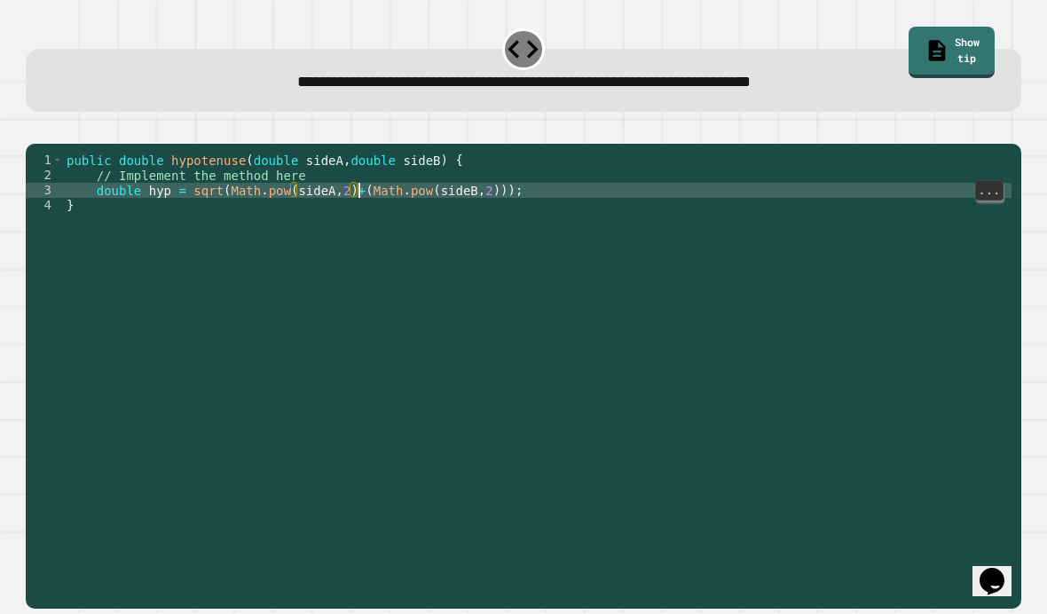
scroll to position [0, 21]
type textarea "**********"
click at [540, 216] on div "public double hypotenuse ( double sideA , double sideB ) { // Implement the met…" at bounding box center [537, 402] width 948 height 498
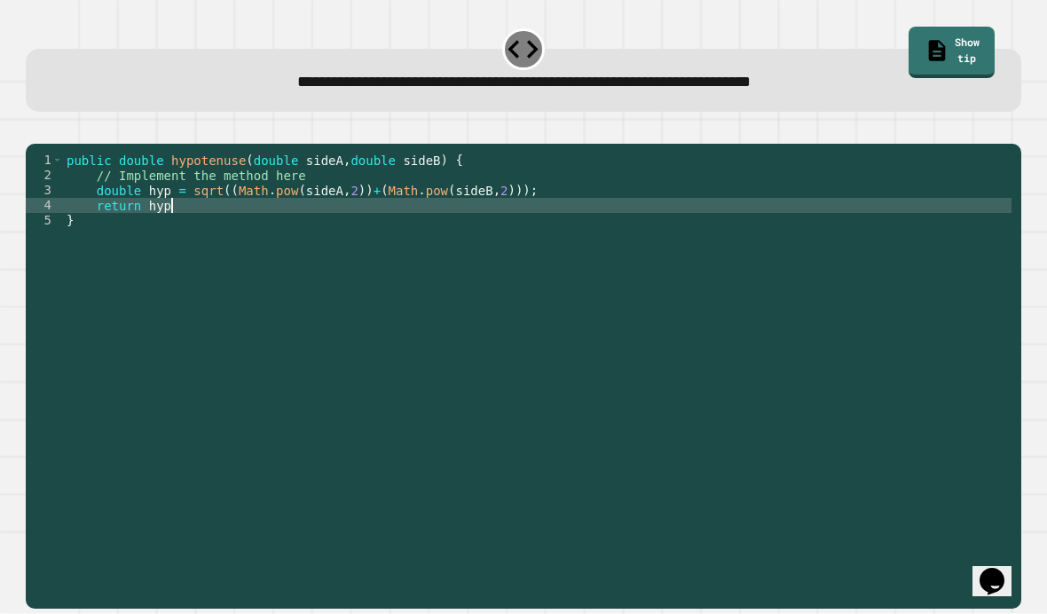
scroll to position [0, 7]
type textarea "**********"
click at [35, 129] on icon "button" at bounding box center [35, 129] width 0 height 0
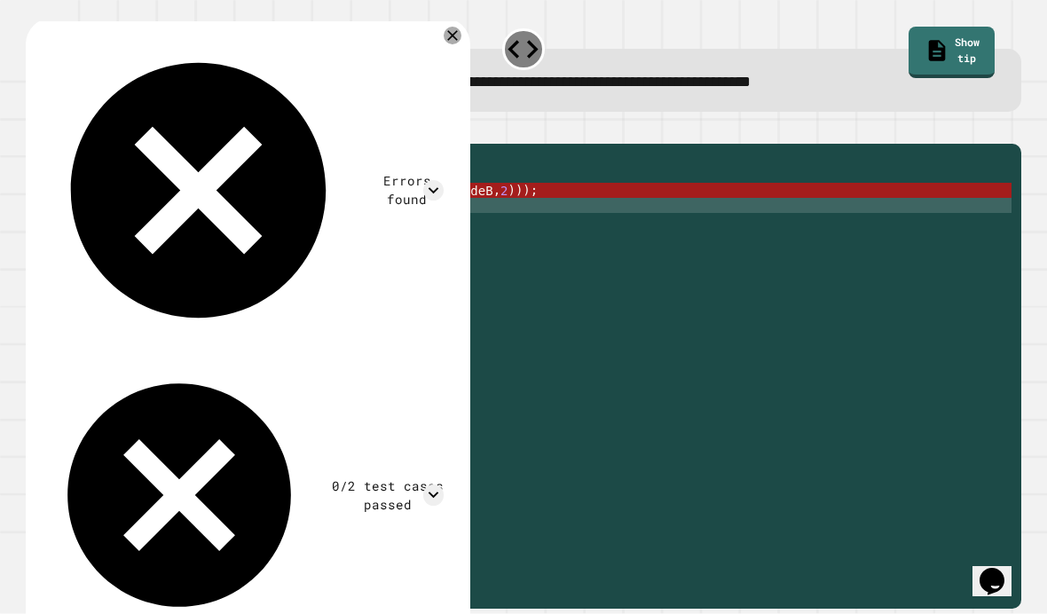
scroll to position [0, 0]
click at [962, 48] on link "Show tip" at bounding box center [951, 52] width 86 height 51
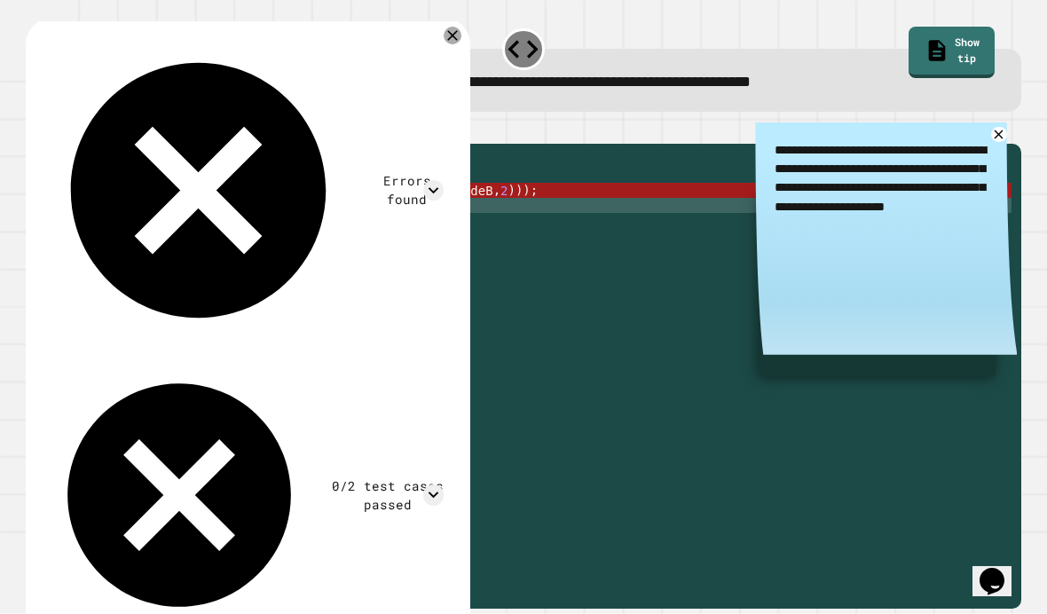
click at [962, 48] on link "Show tip" at bounding box center [951, 52] width 86 height 51
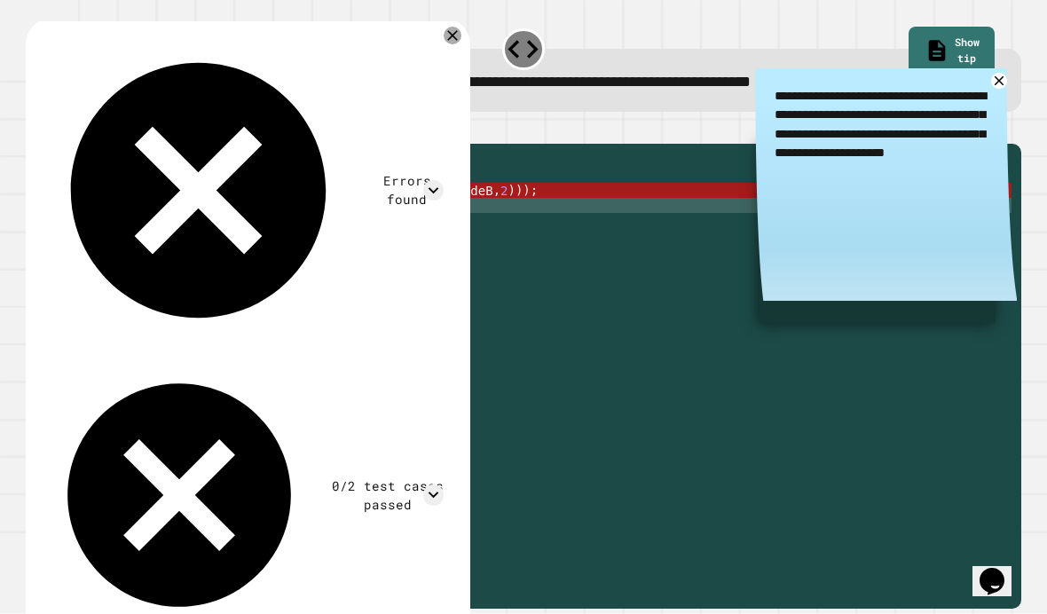
click at [994, 84] on icon at bounding box center [999, 81] width 16 height 16
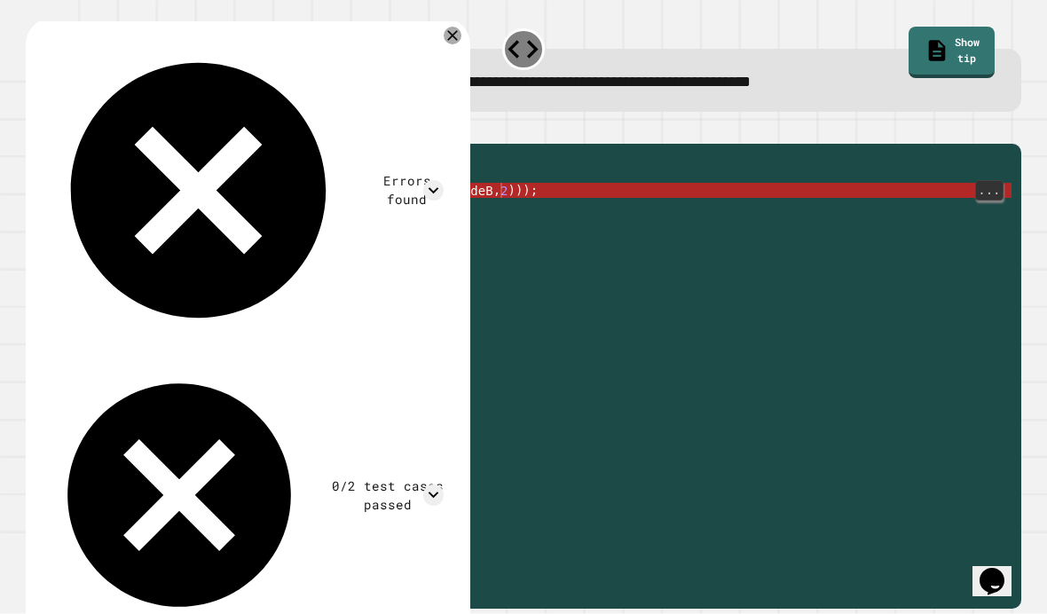
click at [461, 40] on div at bounding box center [453, 36] width 18 height 18
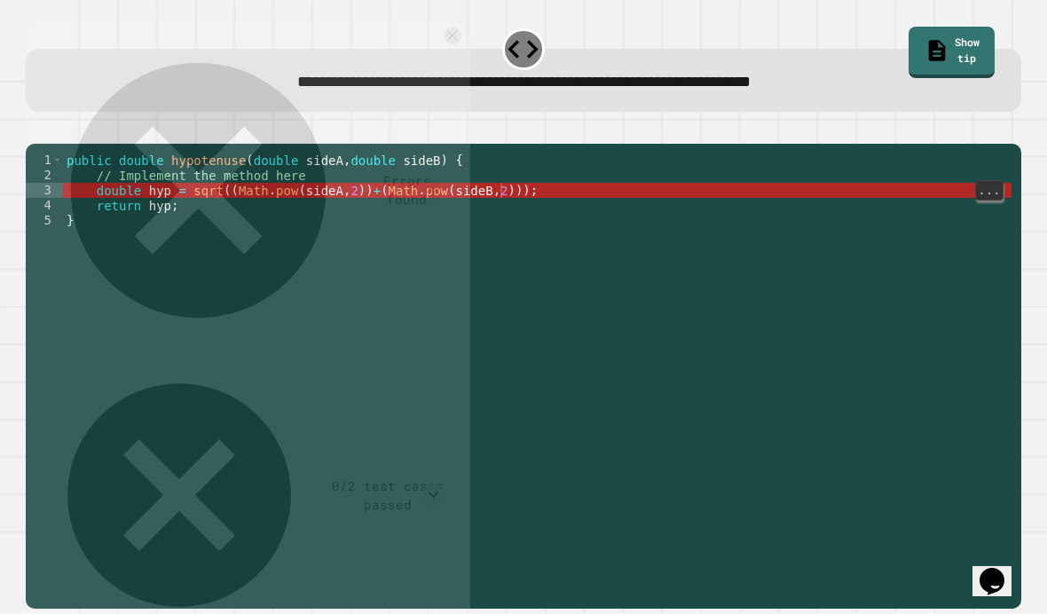
click at [461, 35] on div "**********" at bounding box center [523, 69] width 1005 height 96
